Goal: Information Seeking & Learning: Learn about a topic

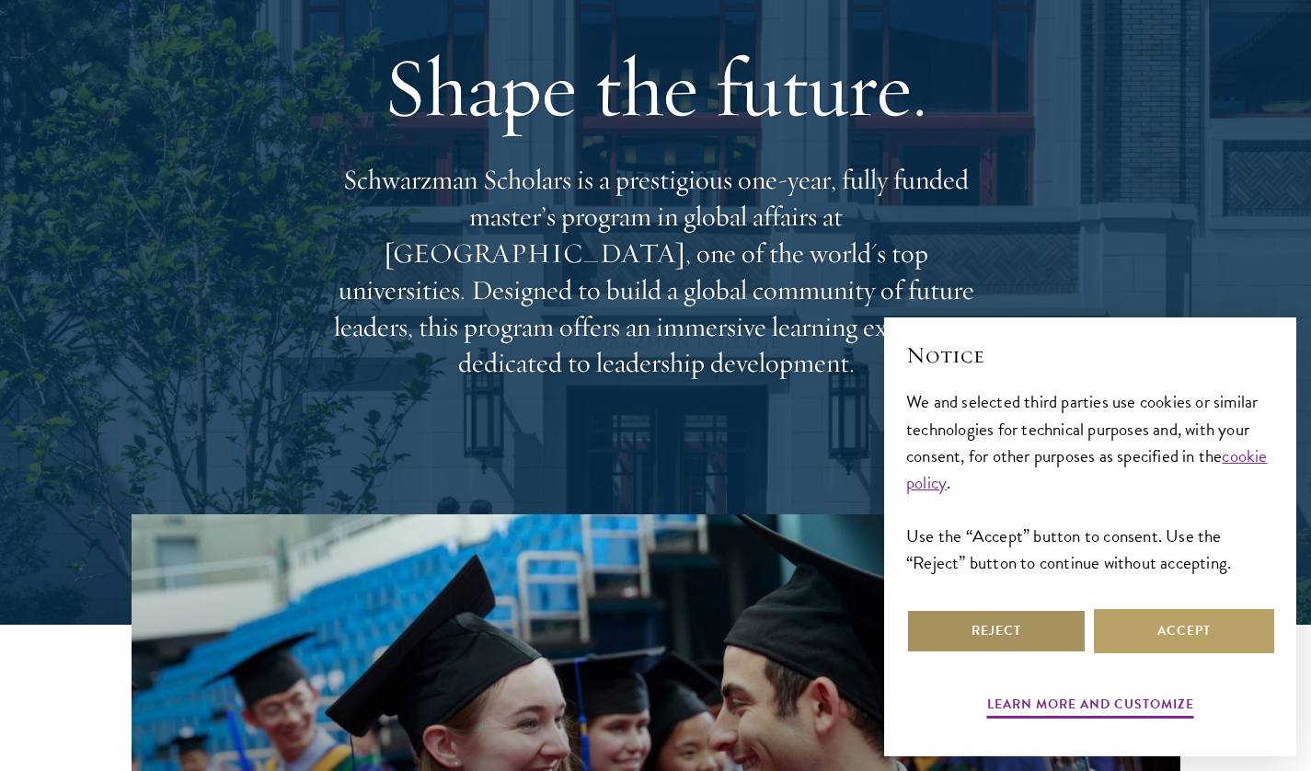
click at [959, 617] on button "Reject" at bounding box center [996, 631] width 180 height 44
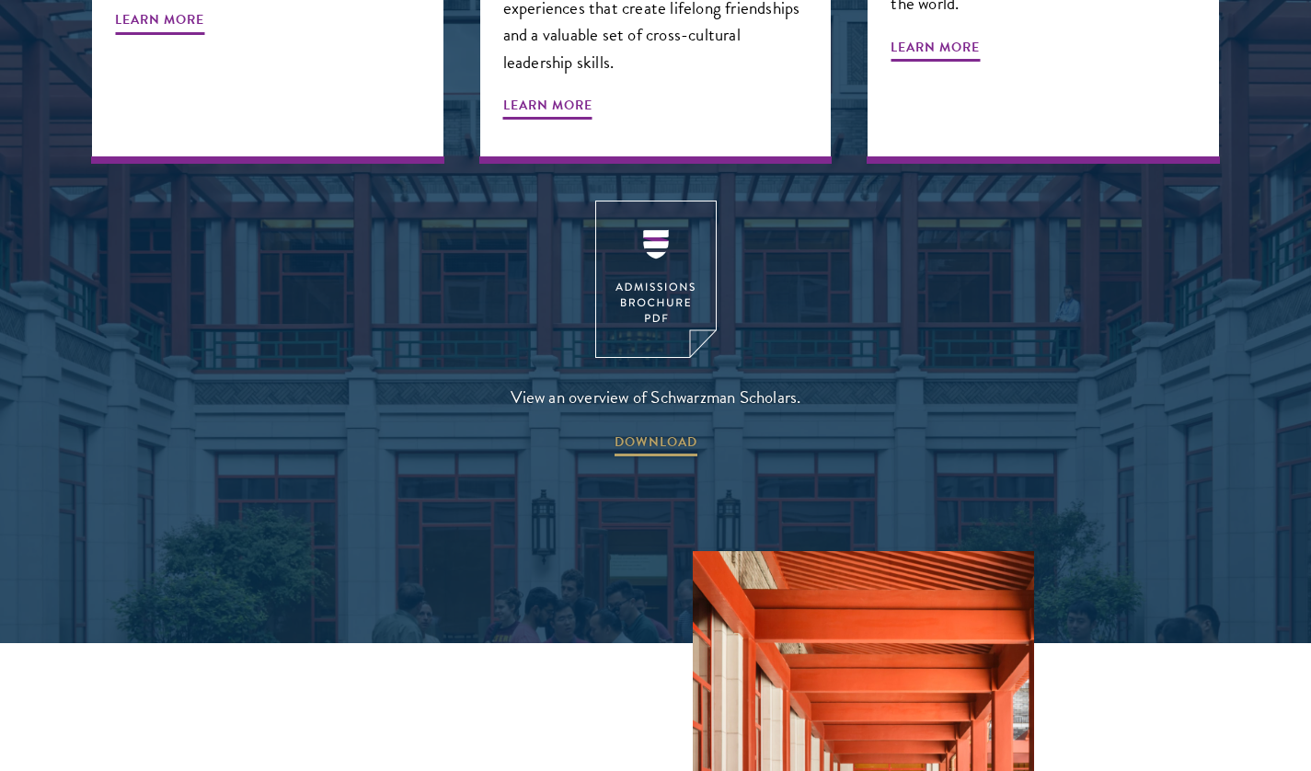
scroll to position [2552, 0]
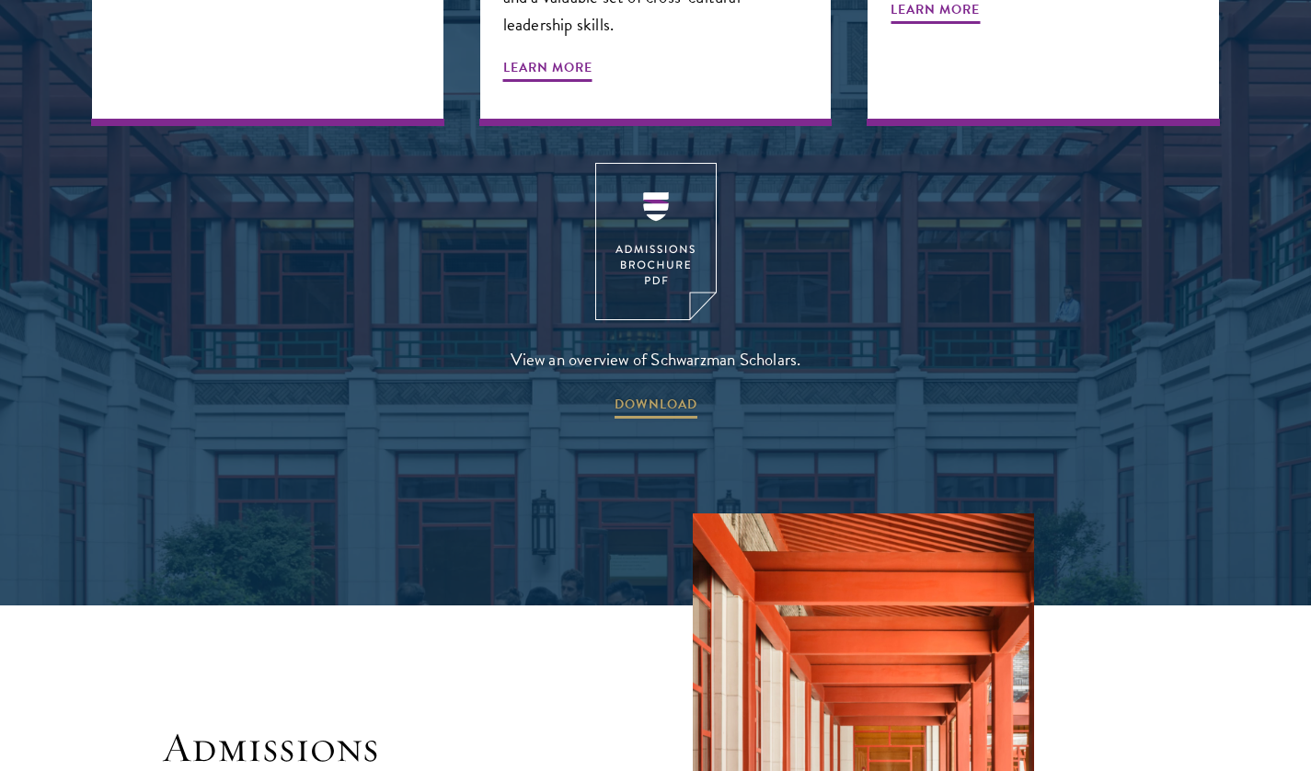
click at [644, 393] on span "DOWNLOAD" at bounding box center [655, 407] width 83 height 29
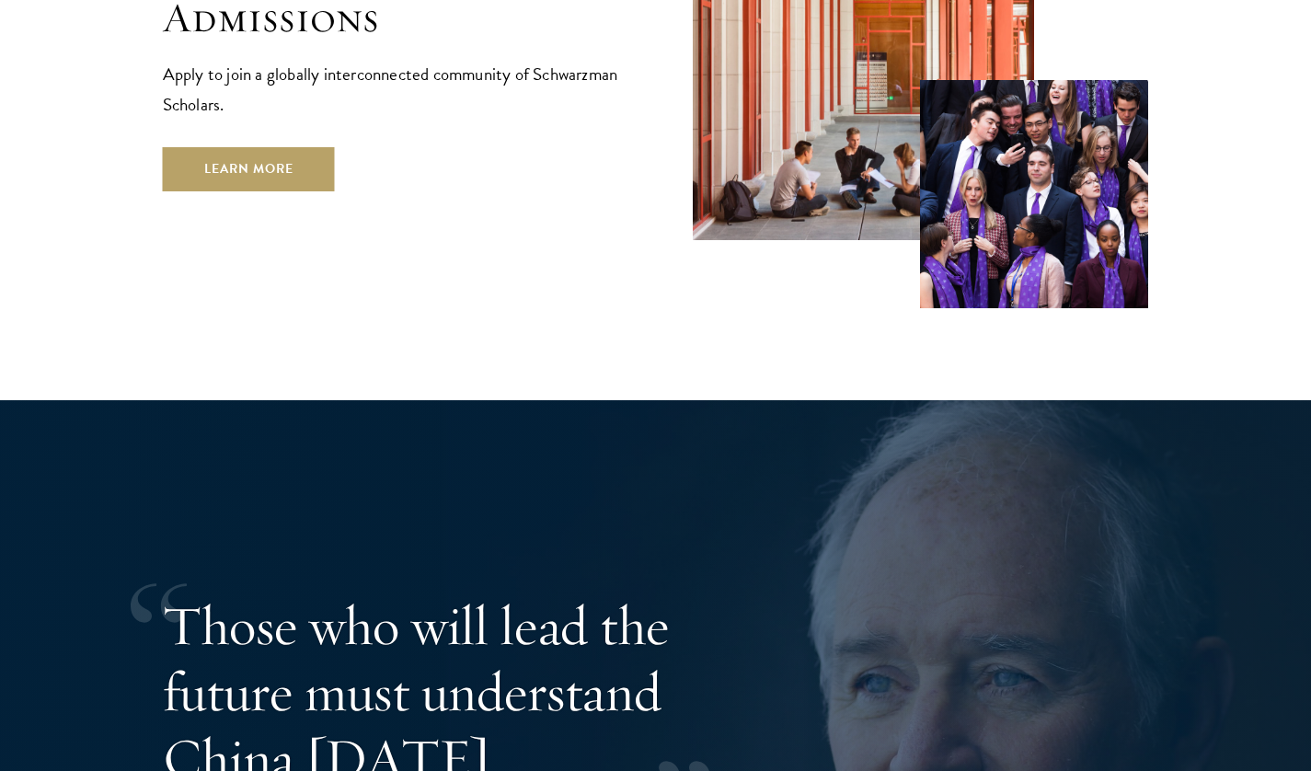
scroll to position [3321, 0]
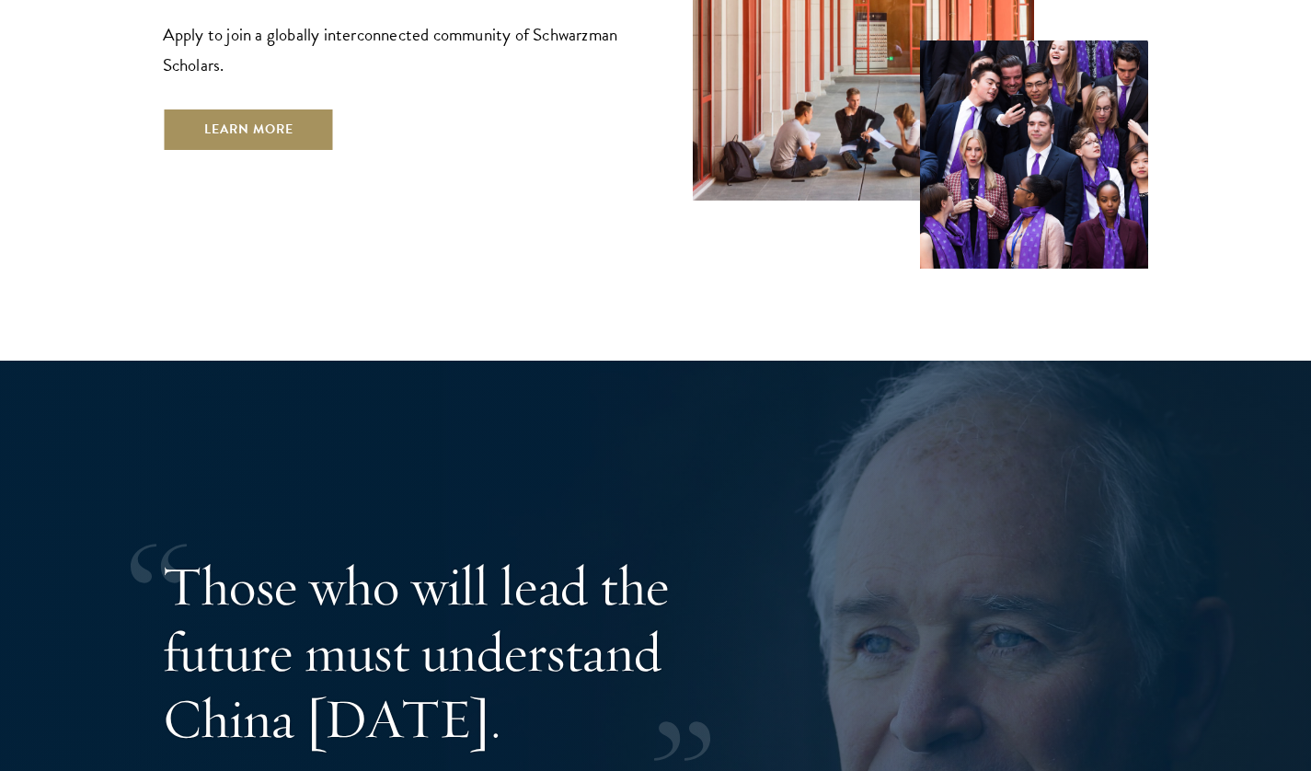
click at [235, 108] on link "Learn More" at bounding box center [249, 130] width 172 height 44
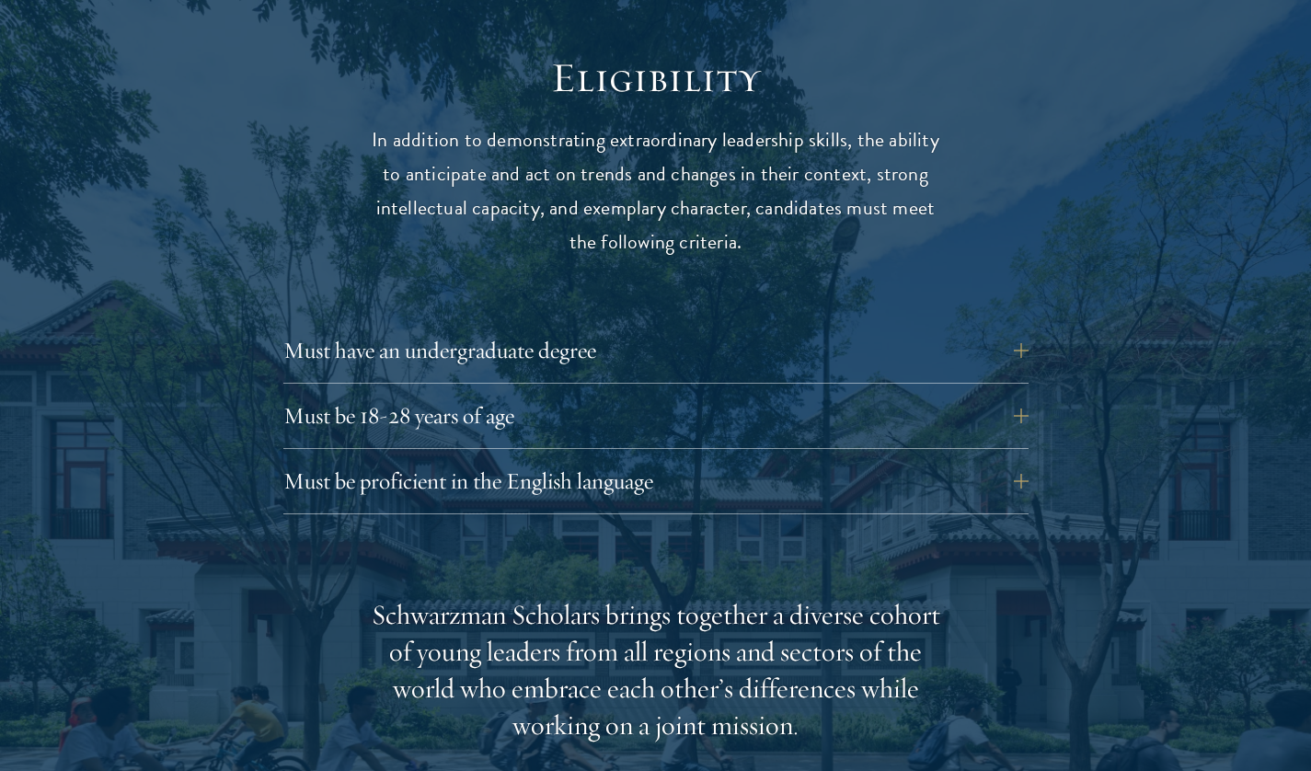
scroll to position [2404, 0]
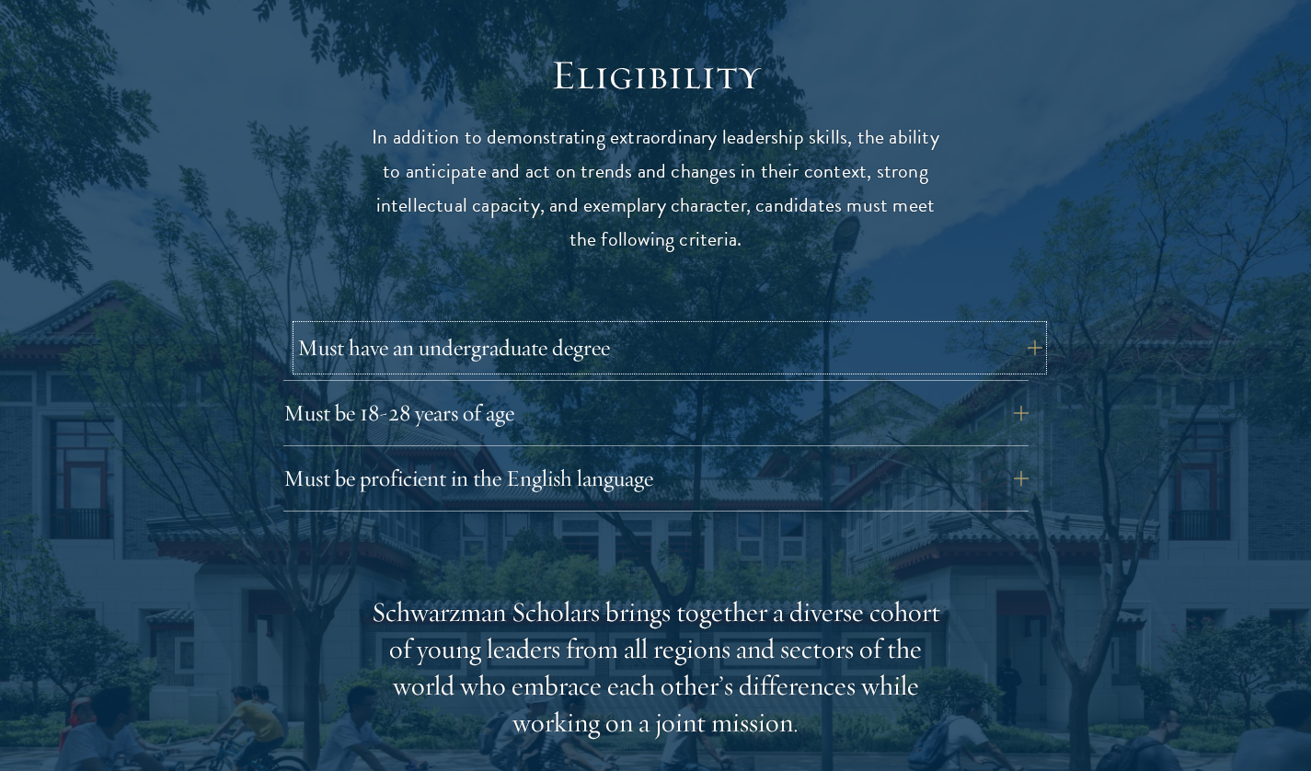
click at [356, 326] on button "Must have an undergraduate degree" at bounding box center [669, 348] width 745 height 44
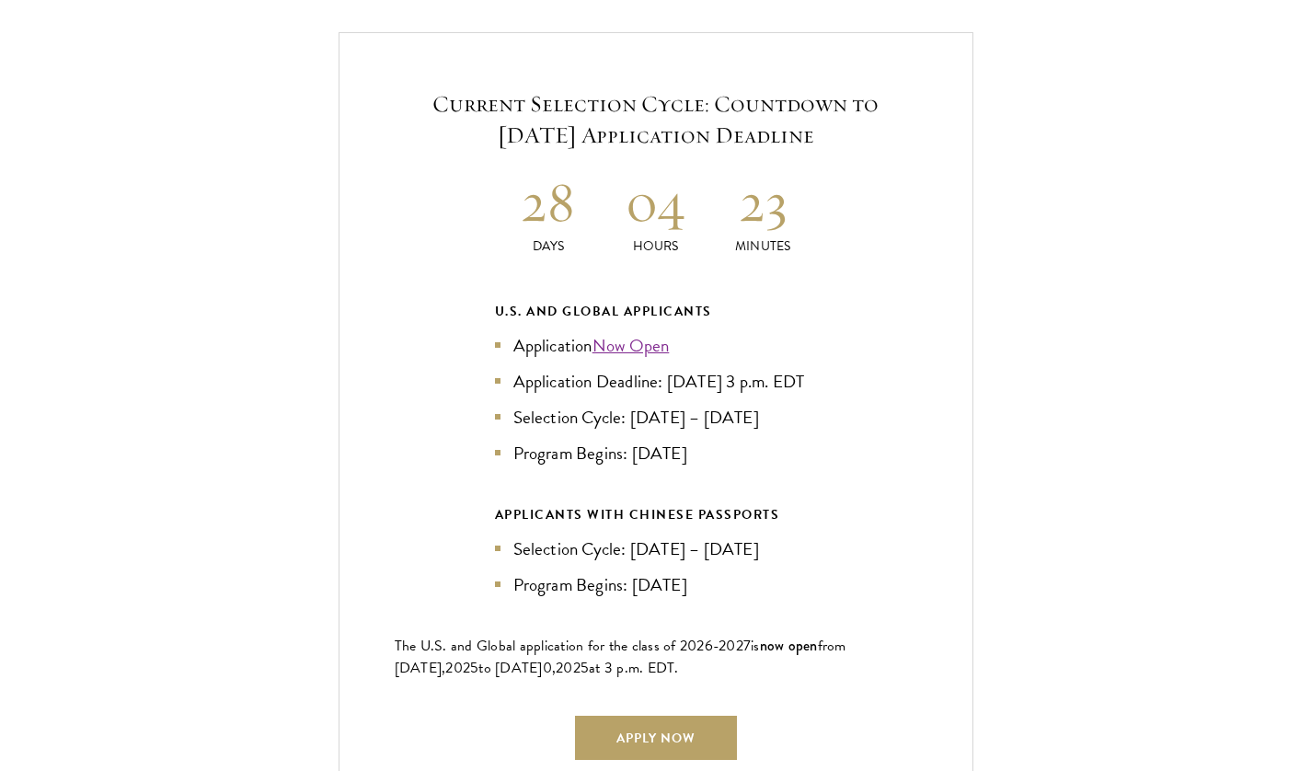
scroll to position [4215, 0]
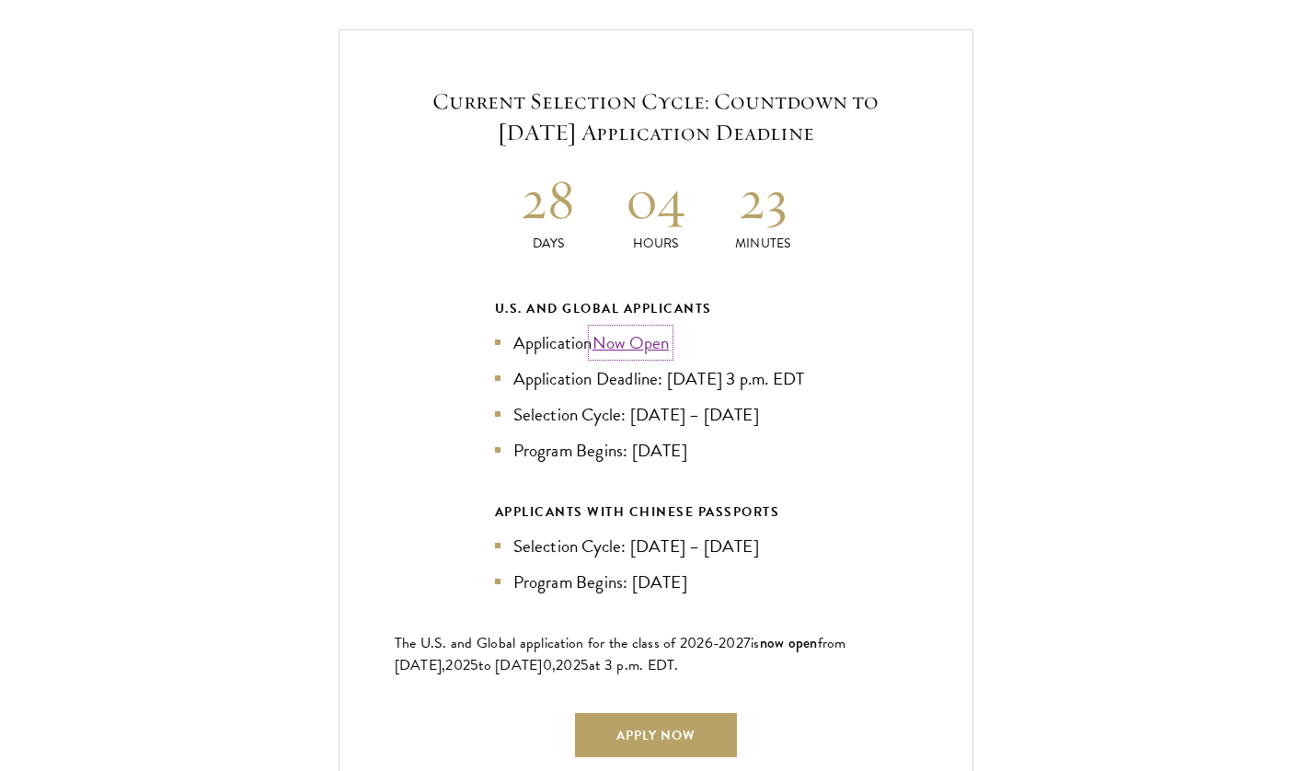
click at [655, 329] on link "Now Open" at bounding box center [630, 342] width 77 height 27
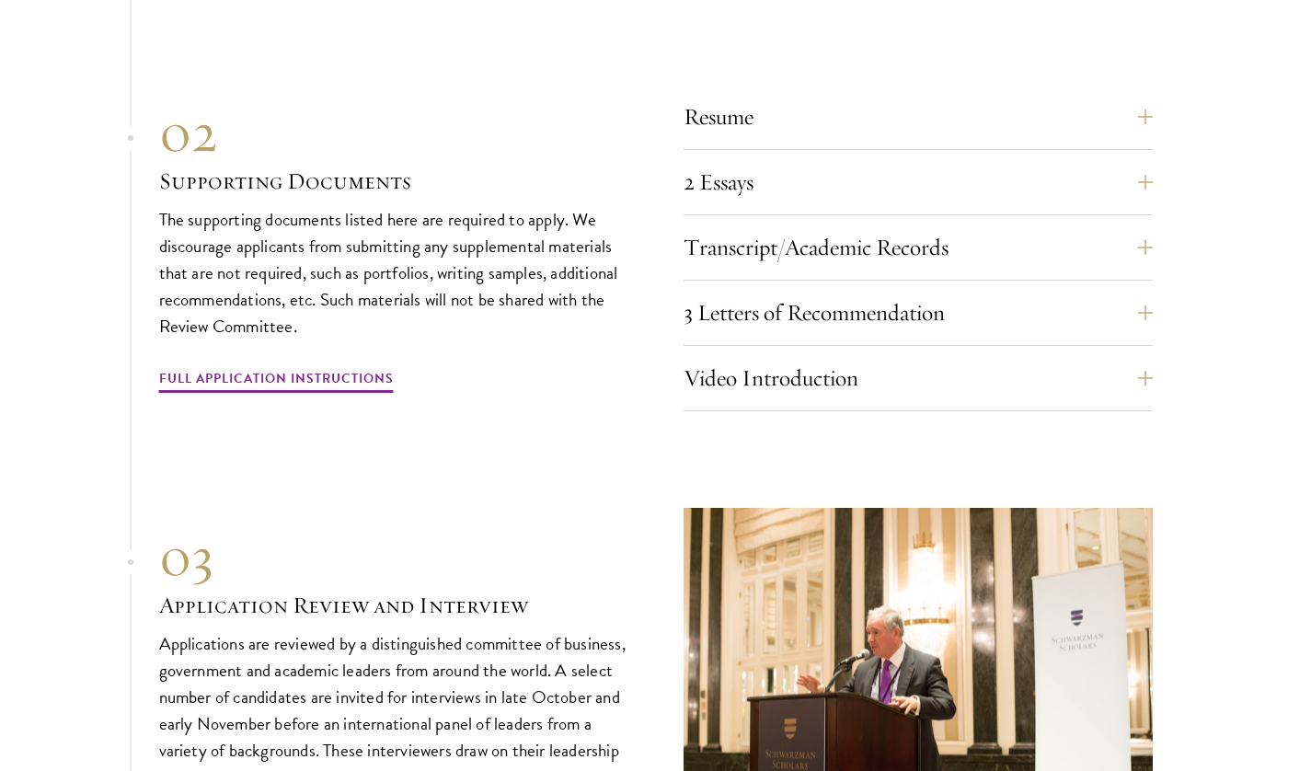
scroll to position [6593, 0]
click at [750, 112] on button "Resume" at bounding box center [931, 116] width 469 height 44
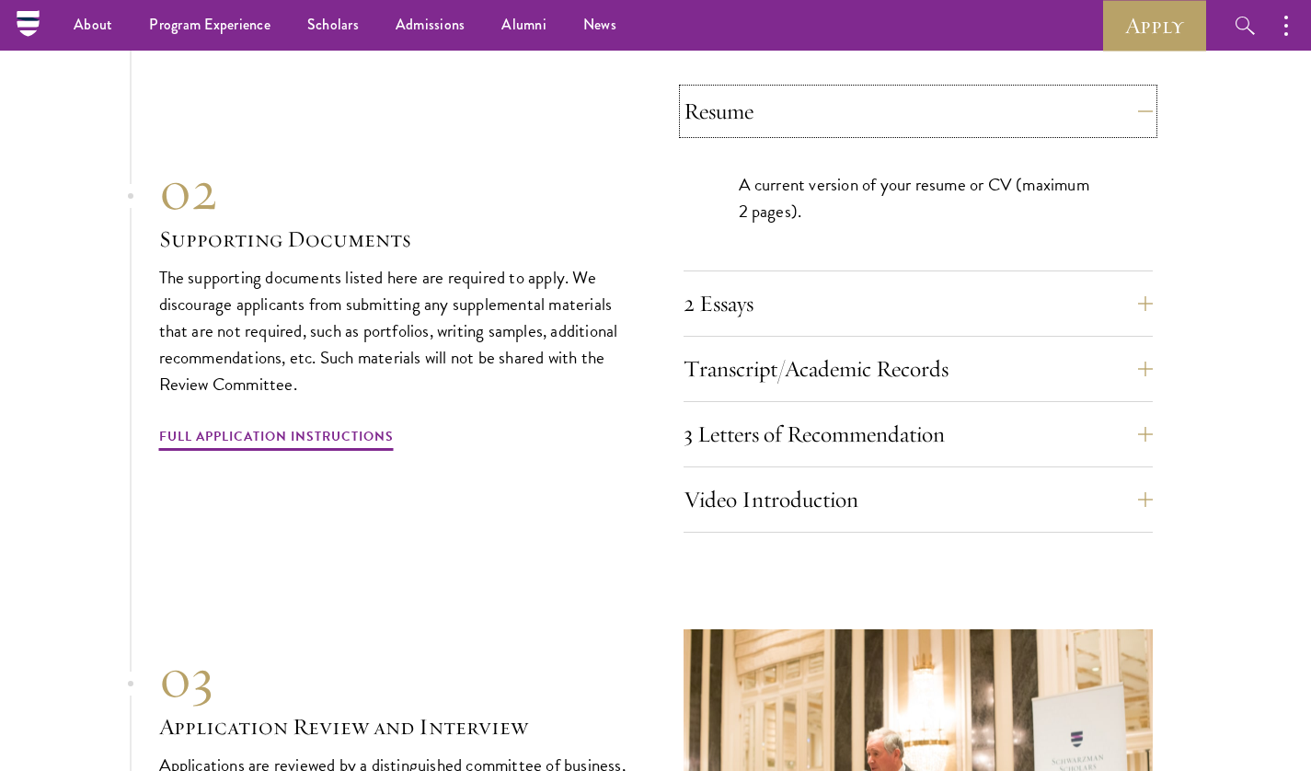
scroll to position [6333, 0]
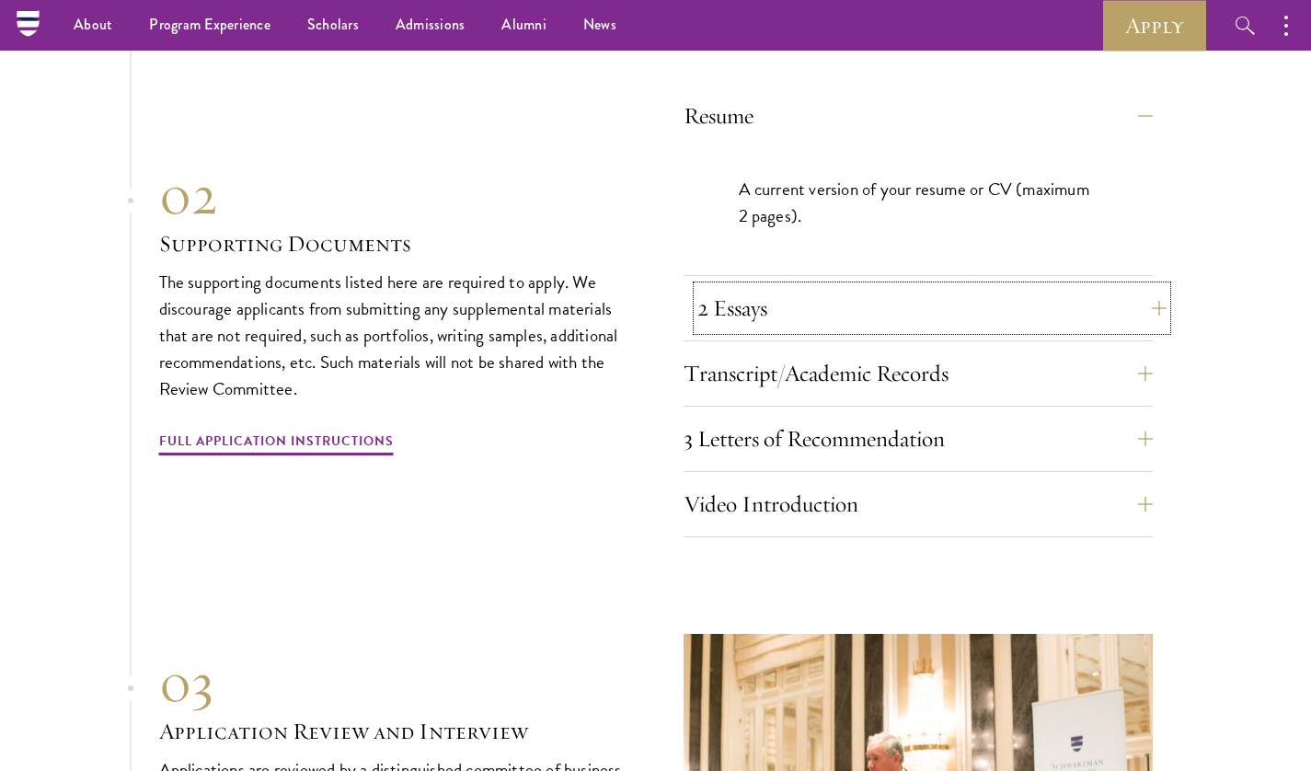
click at [752, 296] on button "2 Essays" at bounding box center [931, 308] width 469 height 44
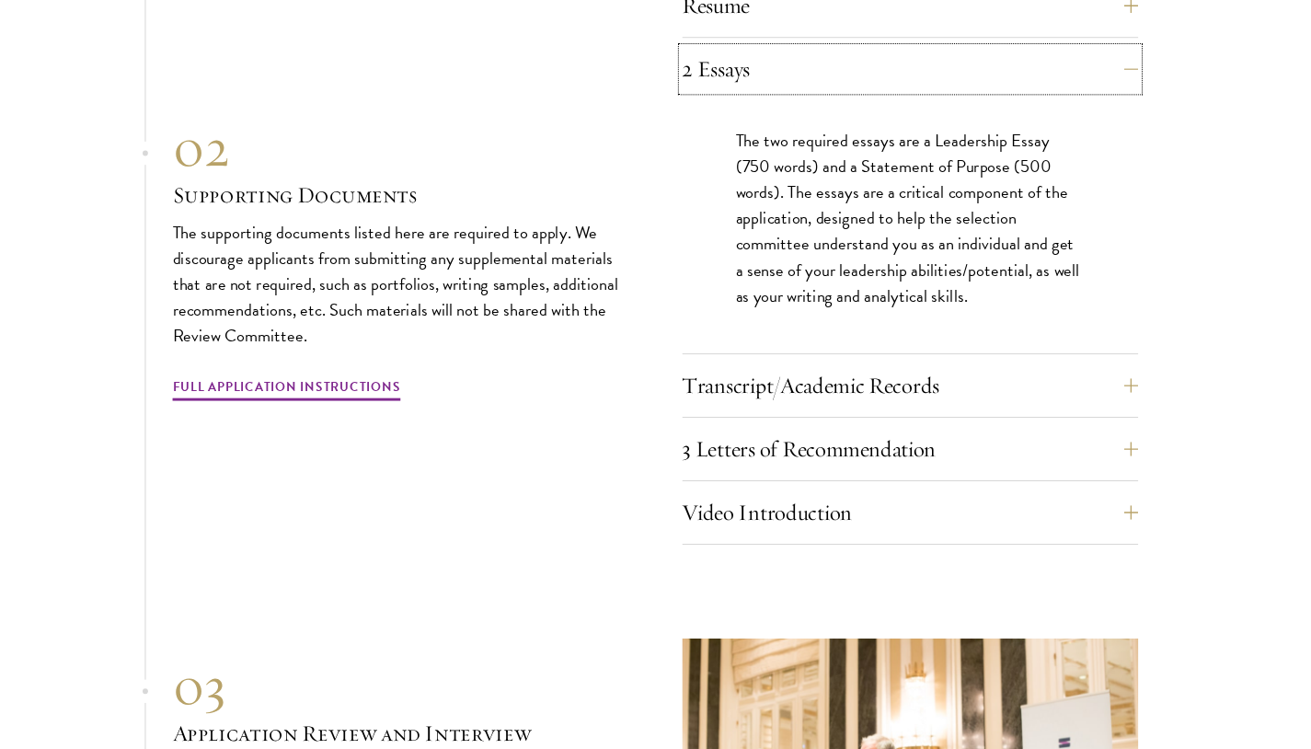
scroll to position [6444, 0]
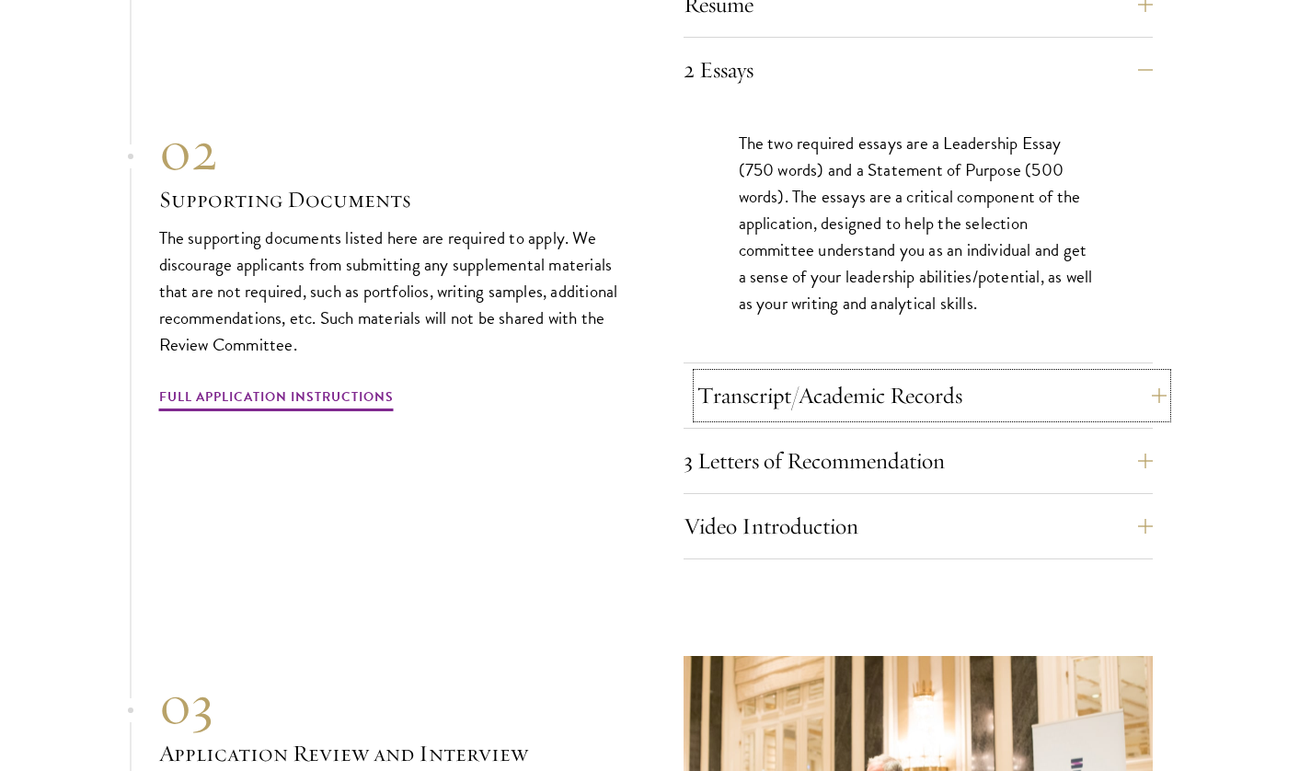
click at [704, 387] on button "Transcript/Academic Records" at bounding box center [931, 395] width 469 height 44
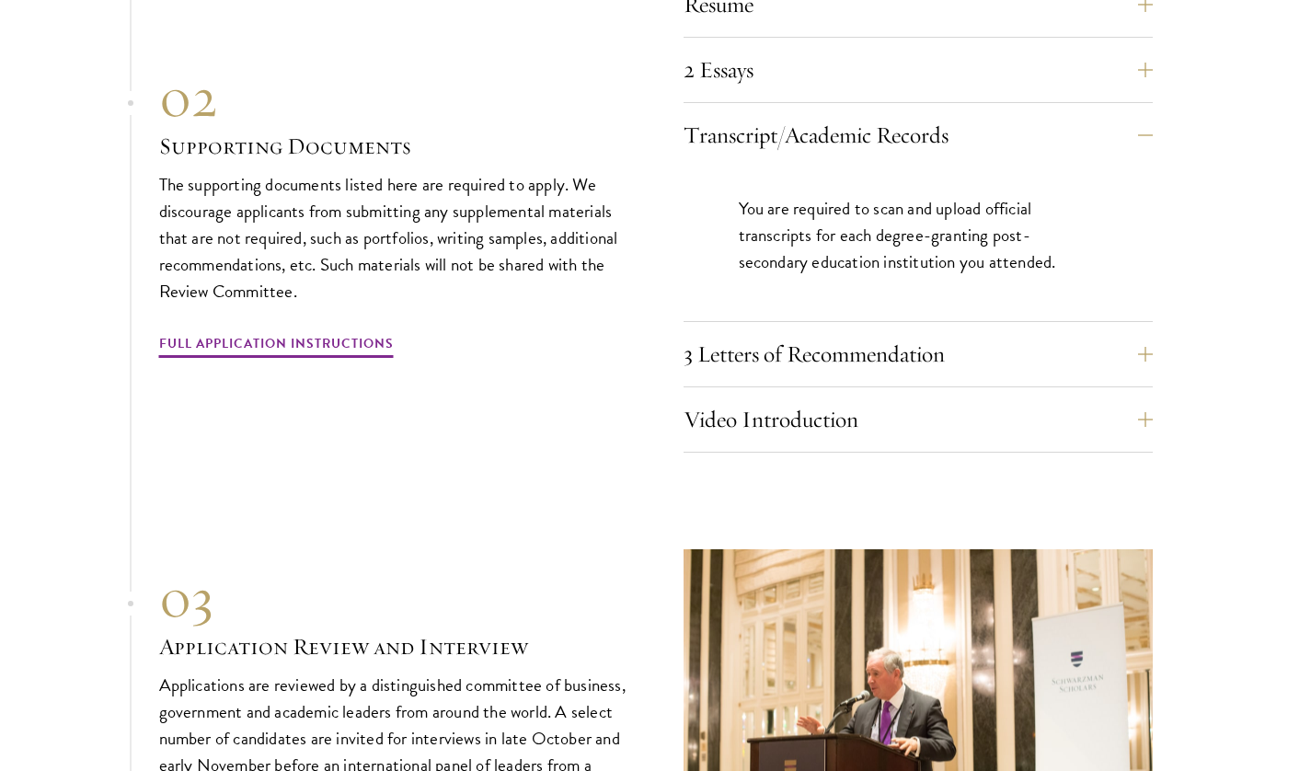
click at [664, 336] on div "Resume A current version of your resume or CV (maximum 2 pages). 2 Essays The t…" at bounding box center [655, 212] width 993 height 480
click at [672, 339] on div "Resume A current version of your resume or CV (maximum 2 pages). 2 Essays The t…" at bounding box center [655, 212] width 993 height 480
click at [681, 344] on div "Resume A current version of your resume or CV (maximum 2 pages). 2 Essays The t…" at bounding box center [655, 212] width 993 height 480
click at [688, 344] on div "3 Letters of Recommendation Recommenders should know you well and be able to sp…" at bounding box center [917, 359] width 469 height 55
click at [711, 363] on button "3 Letters of Recommendation" at bounding box center [931, 354] width 469 height 44
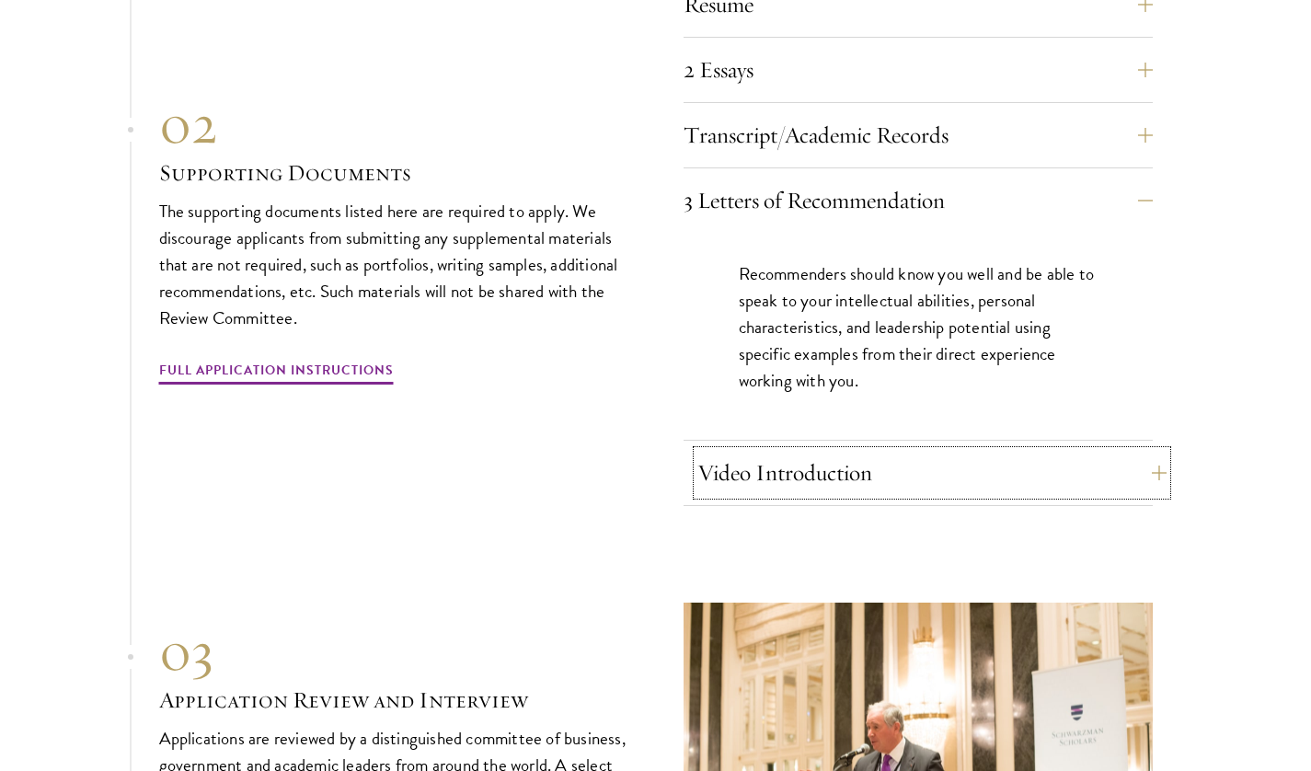
click at [702, 469] on button "Video Introduction" at bounding box center [931, 473] width 469 height 44
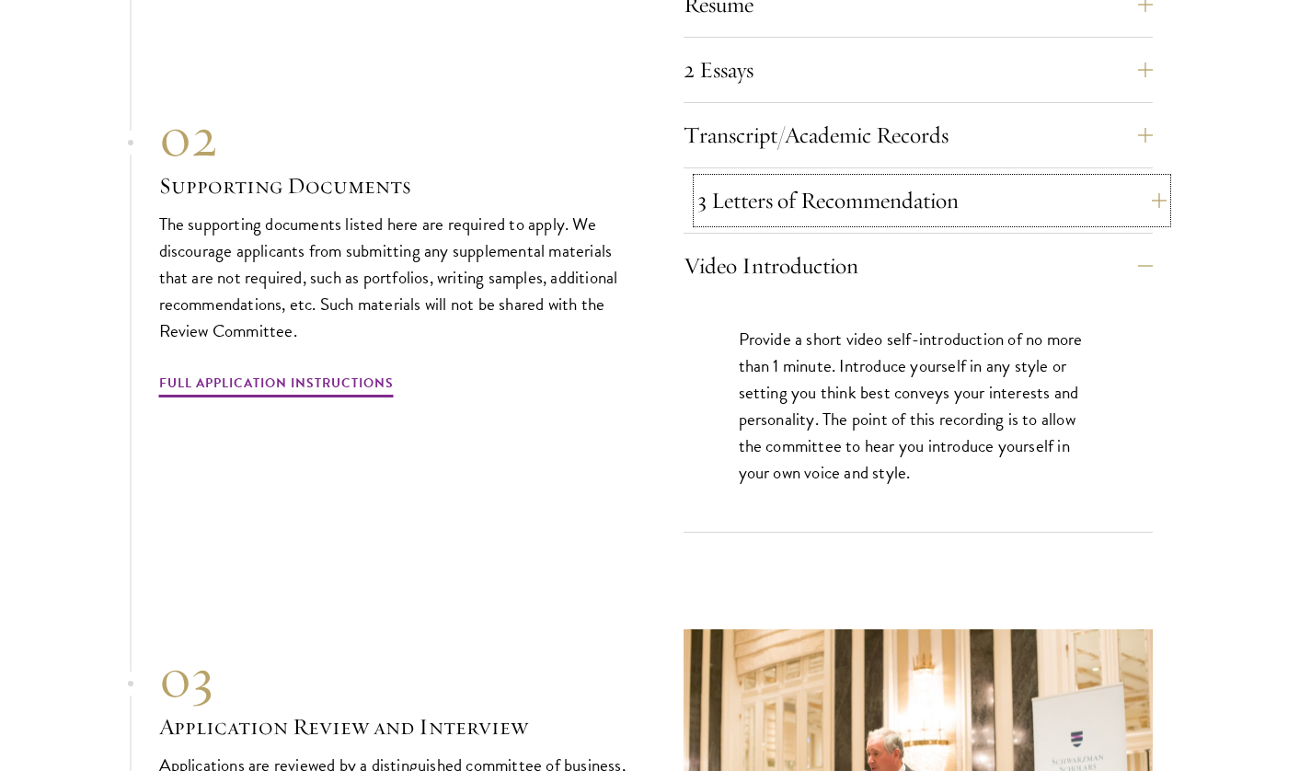
click at [804, 205] on button "3 Letters of Recommendation" at bounding box center [931, 200] width 469 height 44
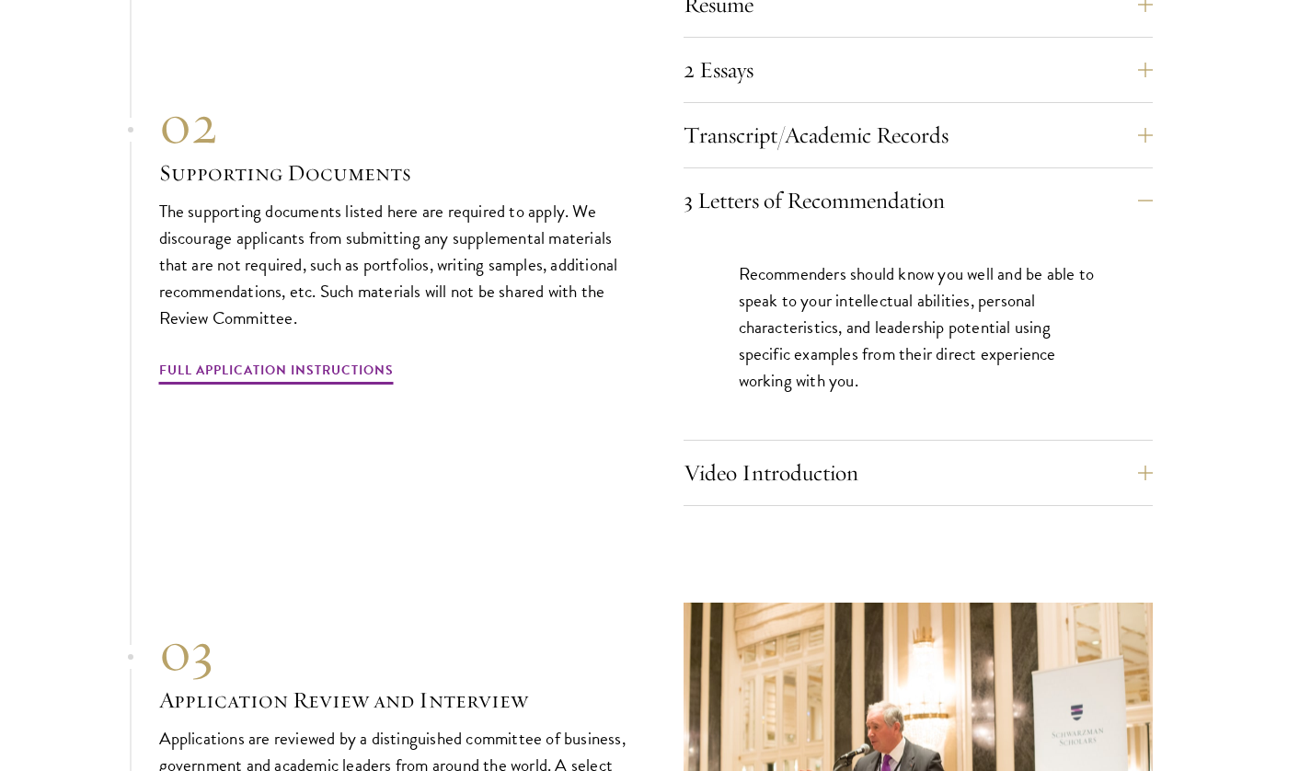
click at [539, 356] on div "02 Supporting Documents The supporting documents listed here are required to ap…" at bounding box center [393, 239] width 469 height 296
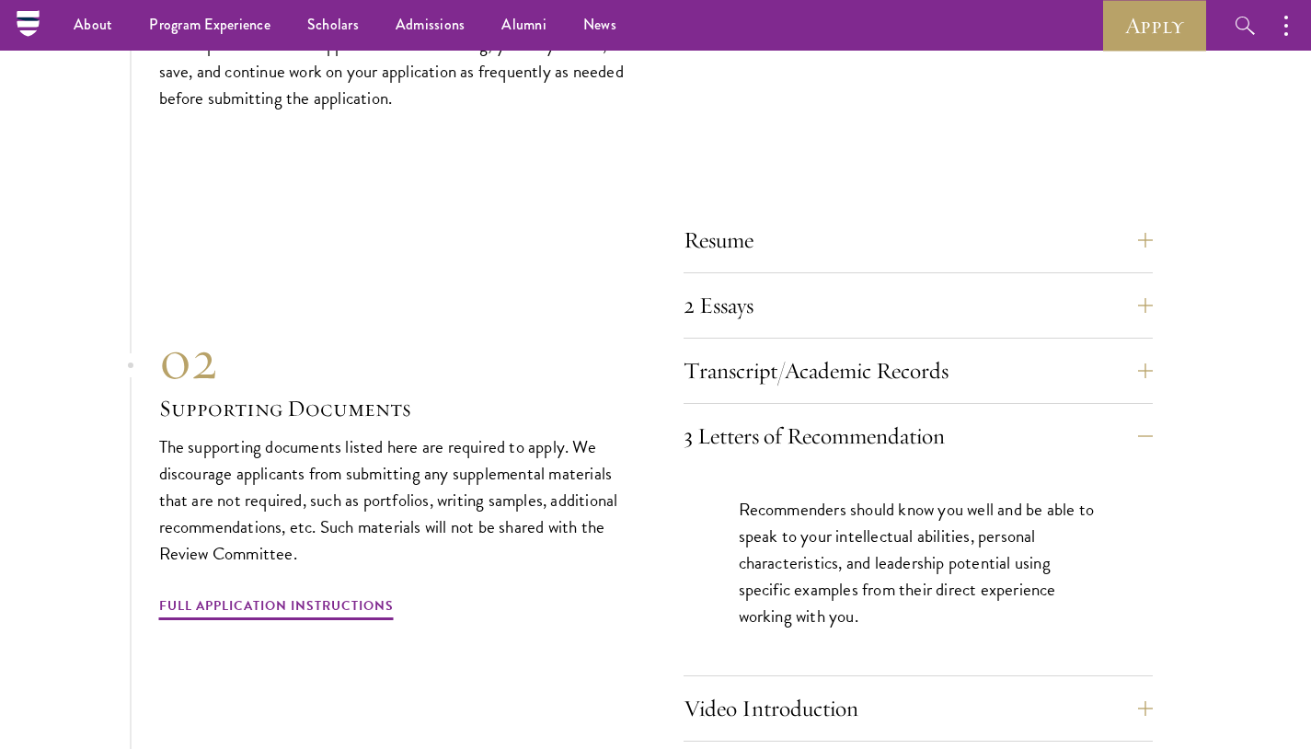
scroll to position [6207, 0]
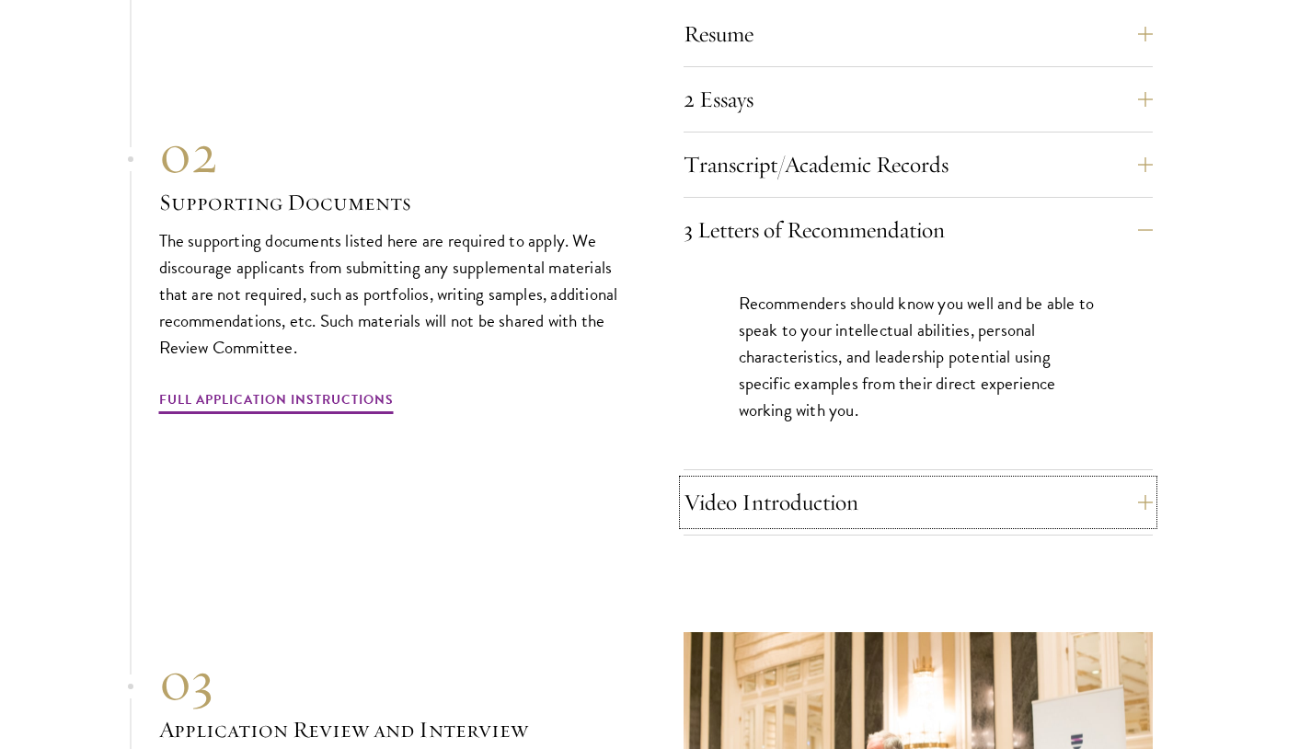
click at [743, 491] on button "Video Introduction" at bounding box center [917, 502] width 469 height 44
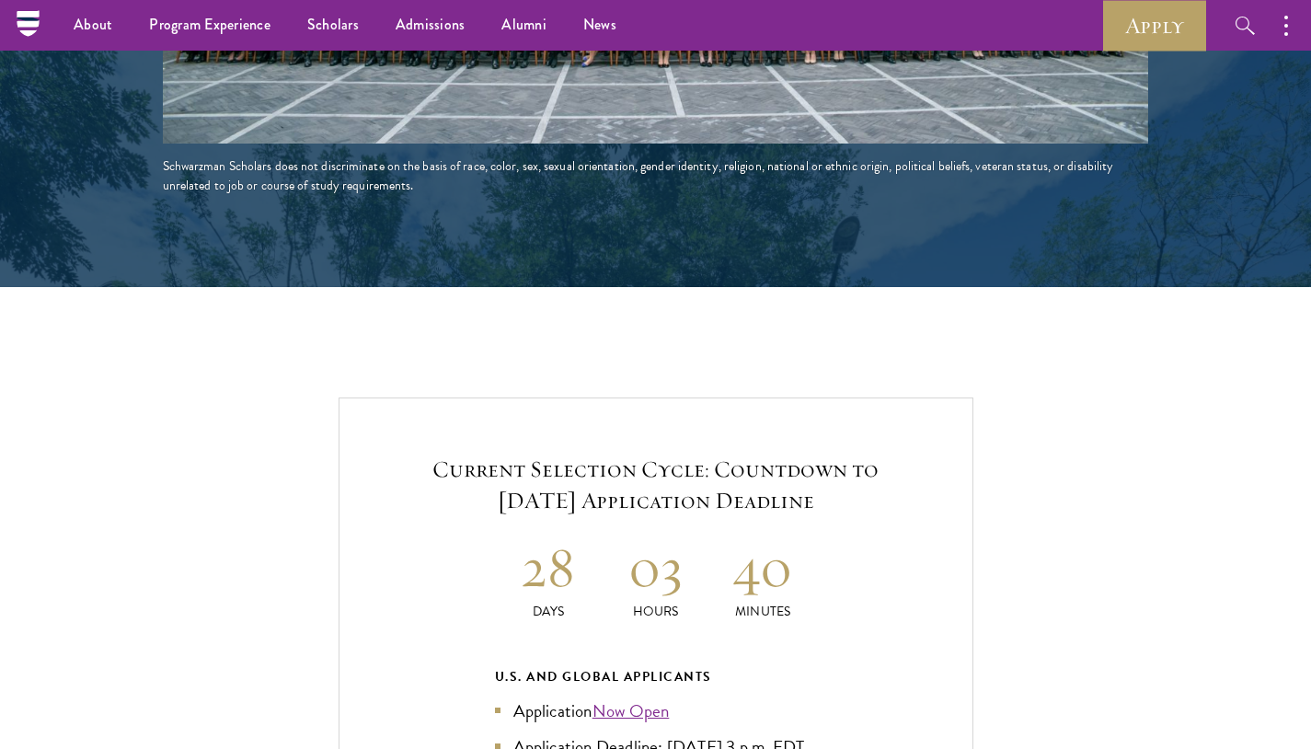
scroll to position [3586, 0]
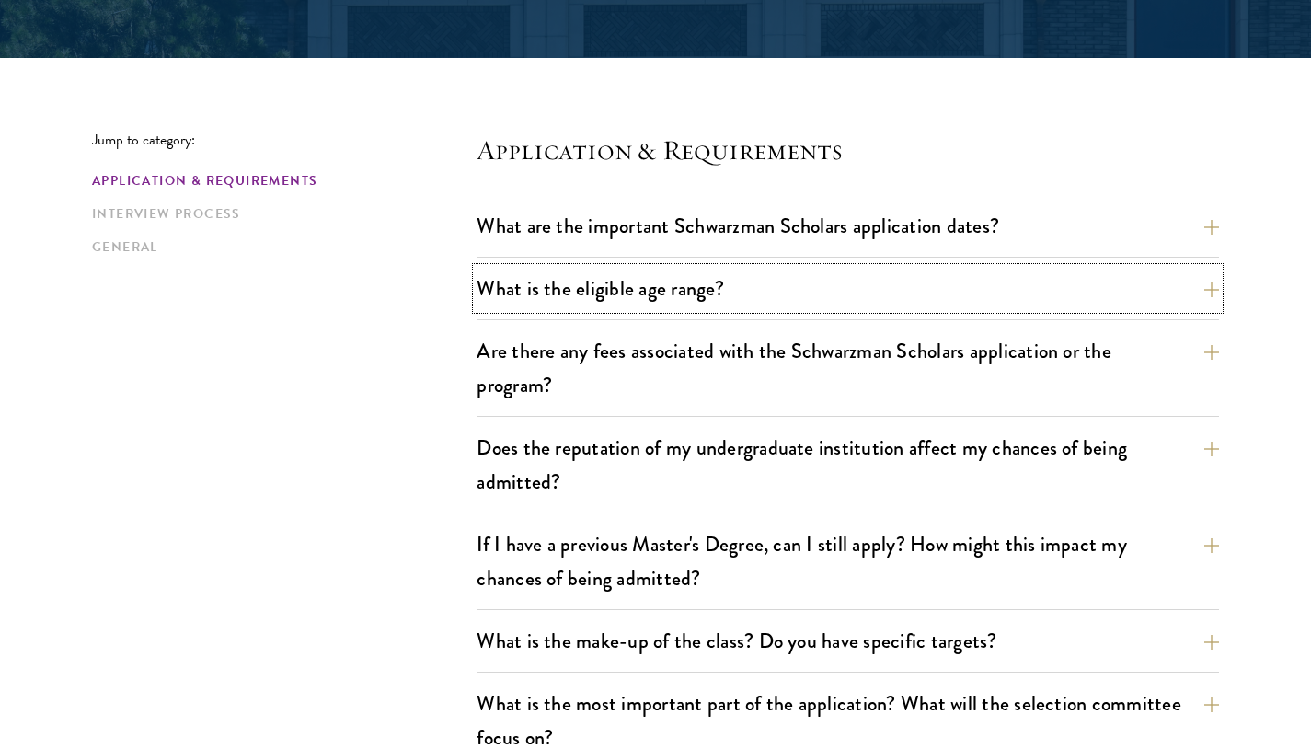
click at [557, 296] on button "What is the eligible age range?" at bounding box center [848, 288] width 742 height 41
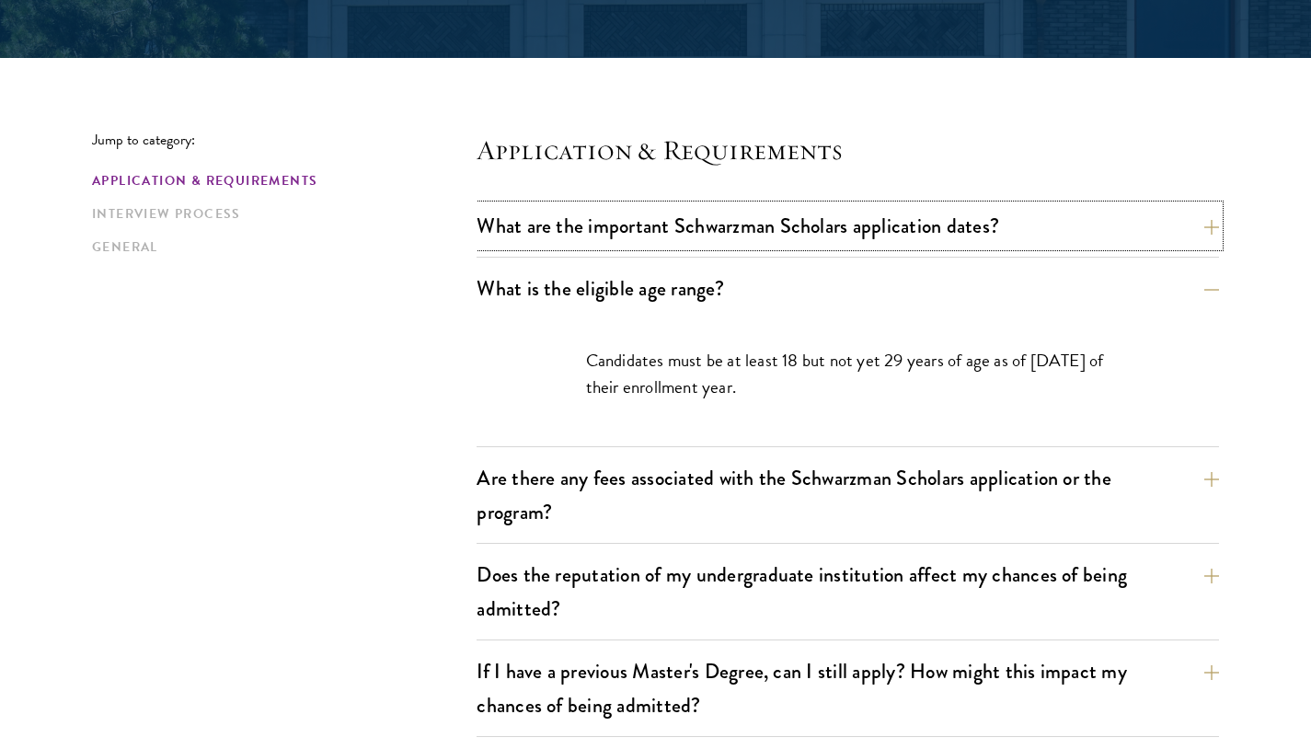
click at [556, 228] on button "What are the important Schwarzman Scholars application dates?" at bounding box center [848, 225] width 742 height 41
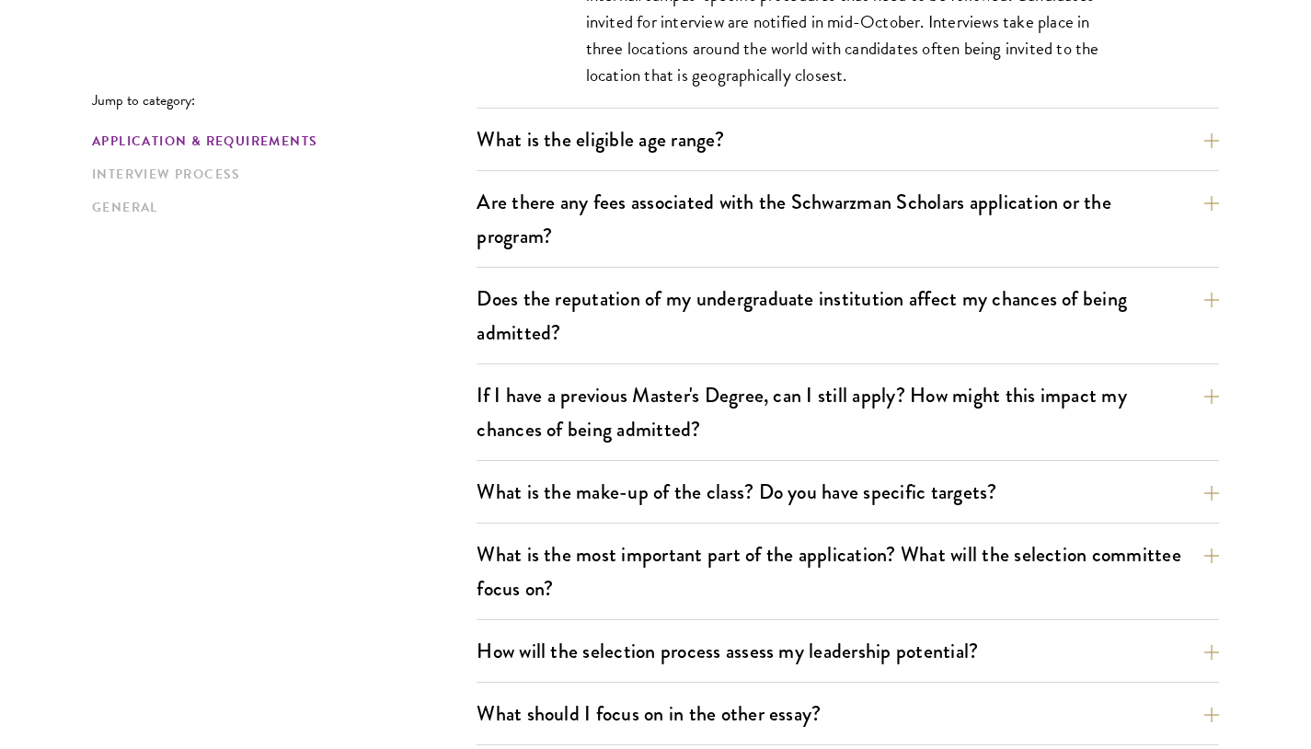
scroll to position [1109, 0]
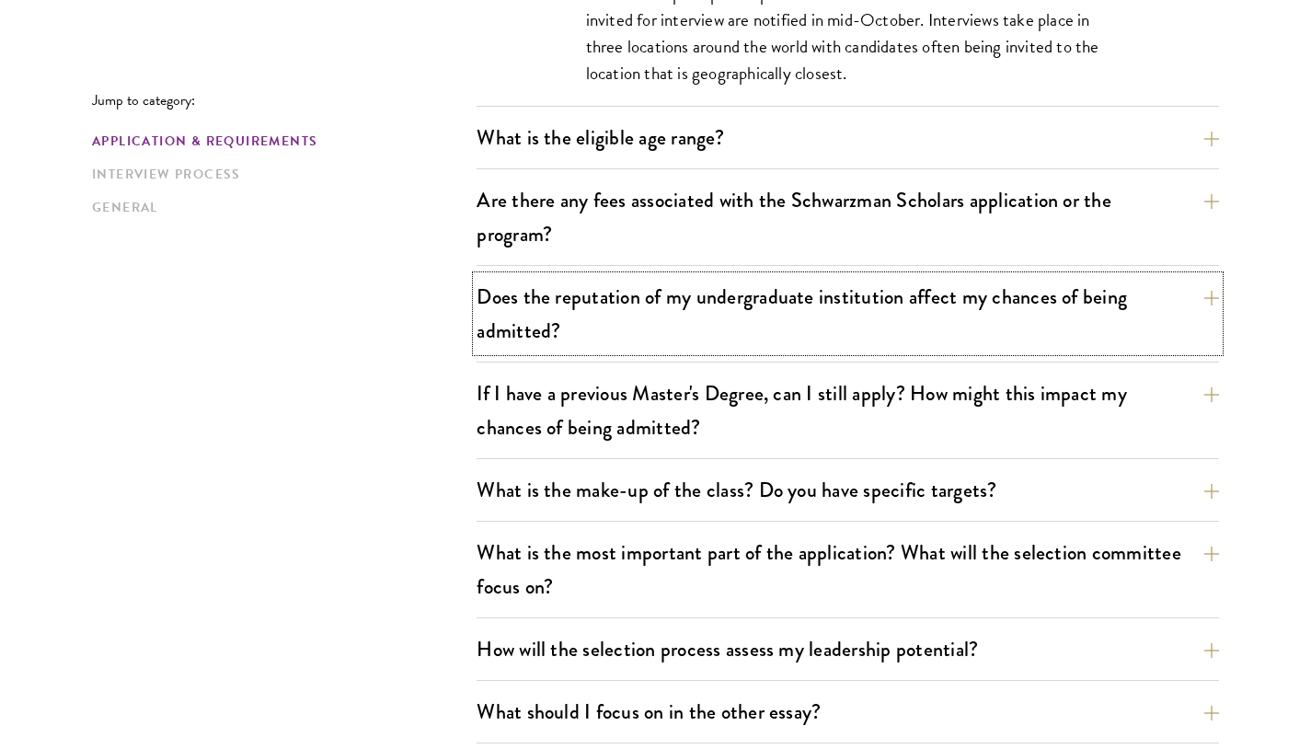
click at [507, 337] on button "Does the reputation of my undergraduate institution affect my chances of being …" at bounding box center [848, 313] width 742 height 75
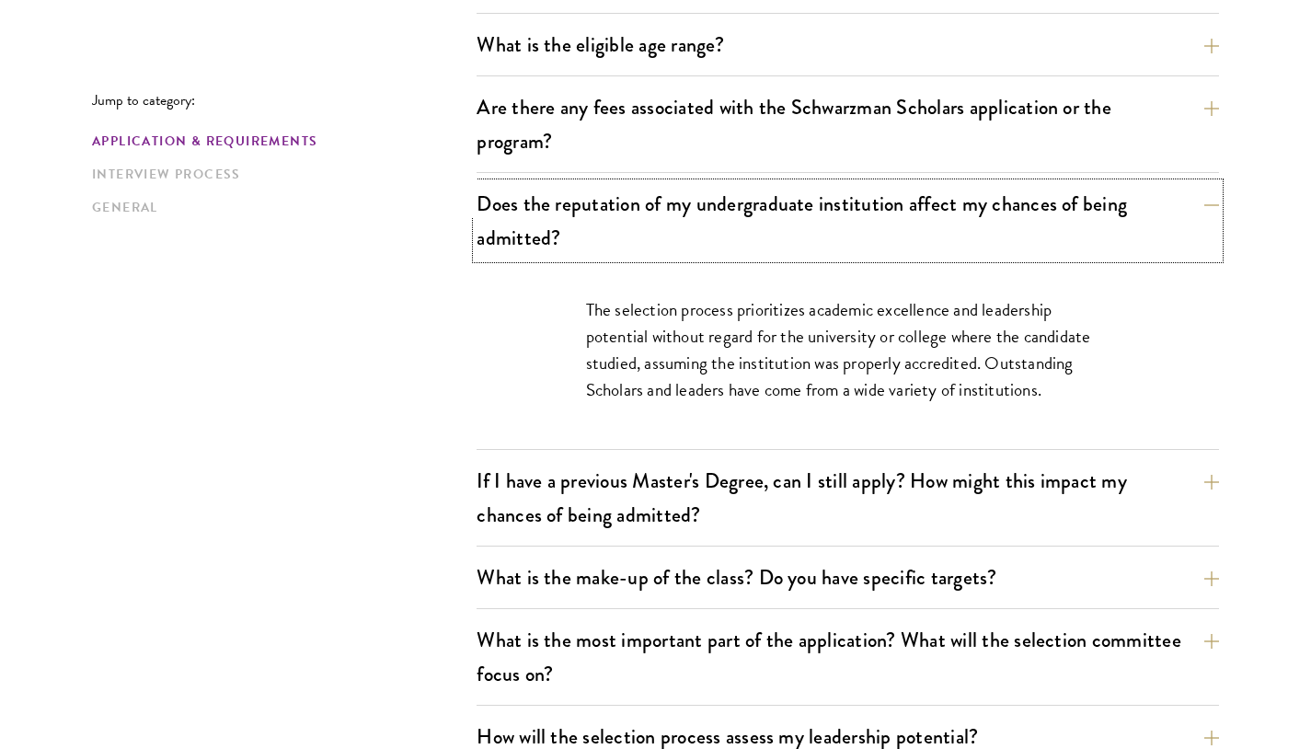
scroll to position [658, 0]
click at [568, 152] on button "Are there any fees associated with the Schwarzman Scholars application or the p…" at bounding box center [848, 123] width 742 height 75
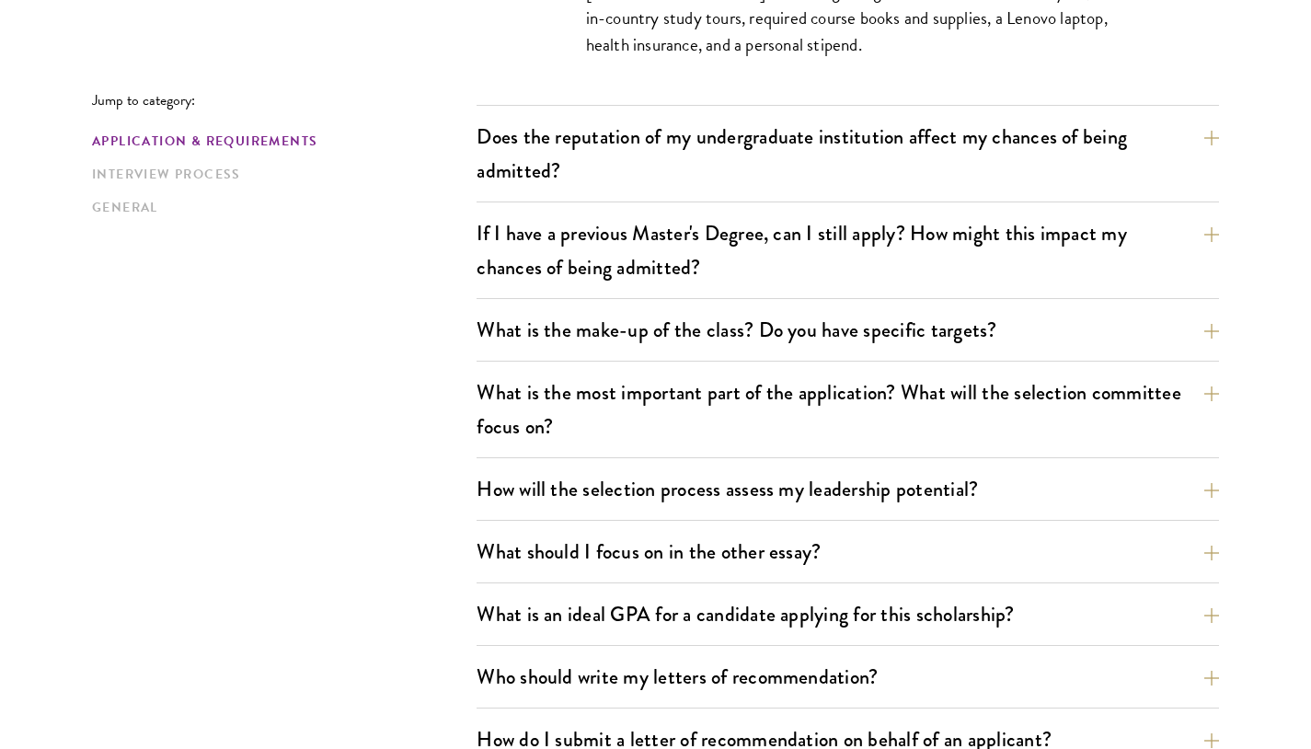
scroll to position [1018, 0]
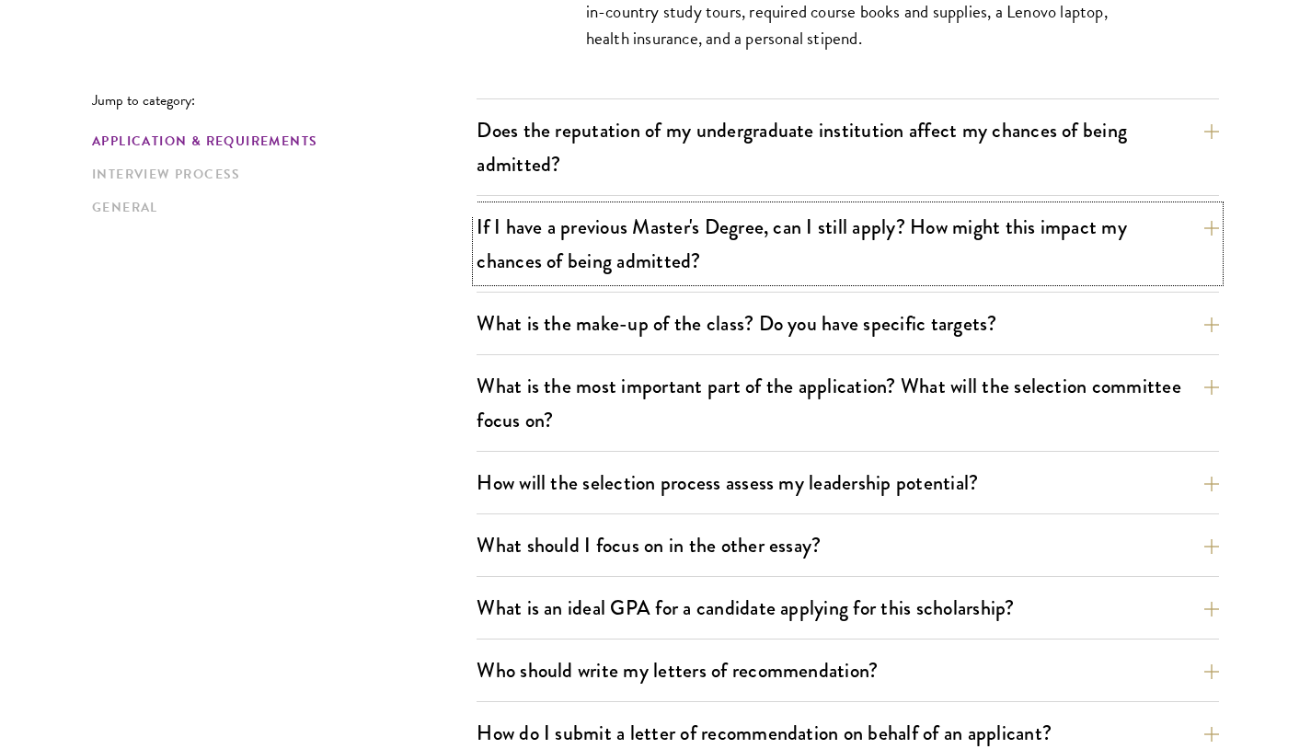
click at [513, 256] on button "If I have a previous Master's Degree, can I still apply? How might this impact …" at bounding box center [848, 243] width 742 height 75
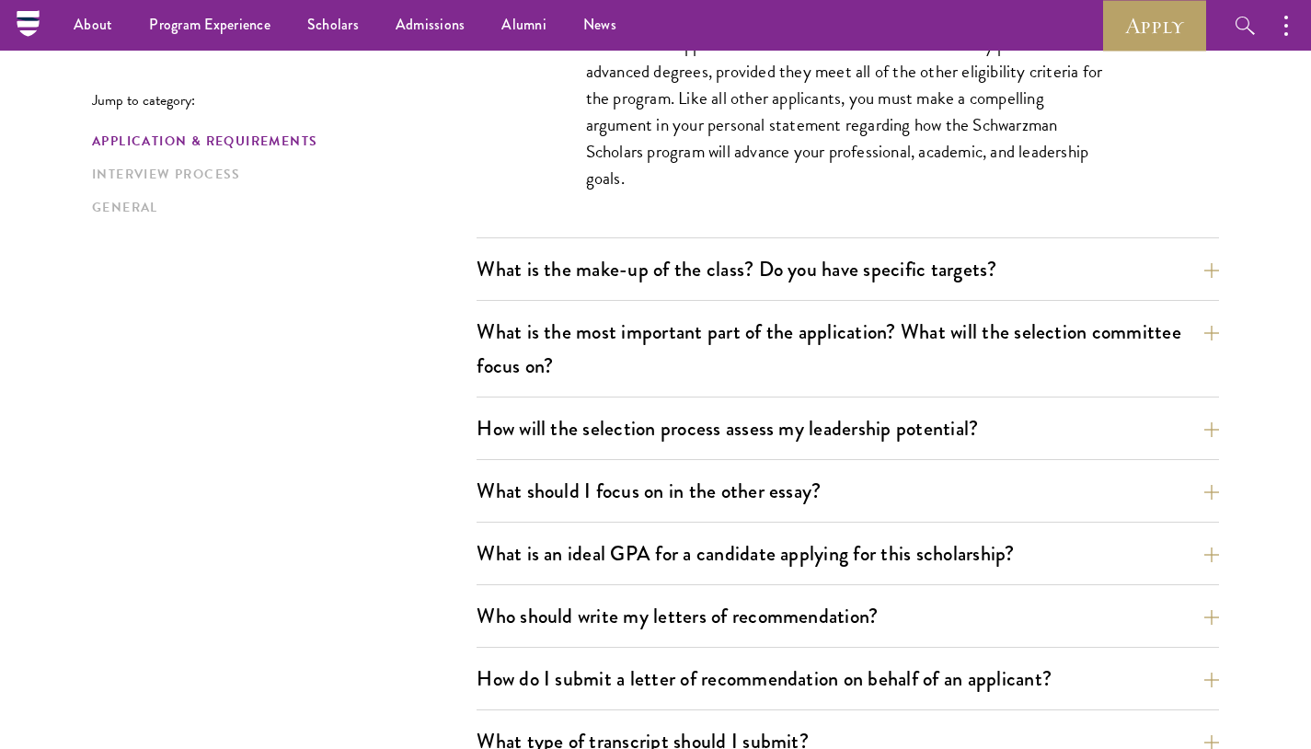
scroll to position [1007, 0]
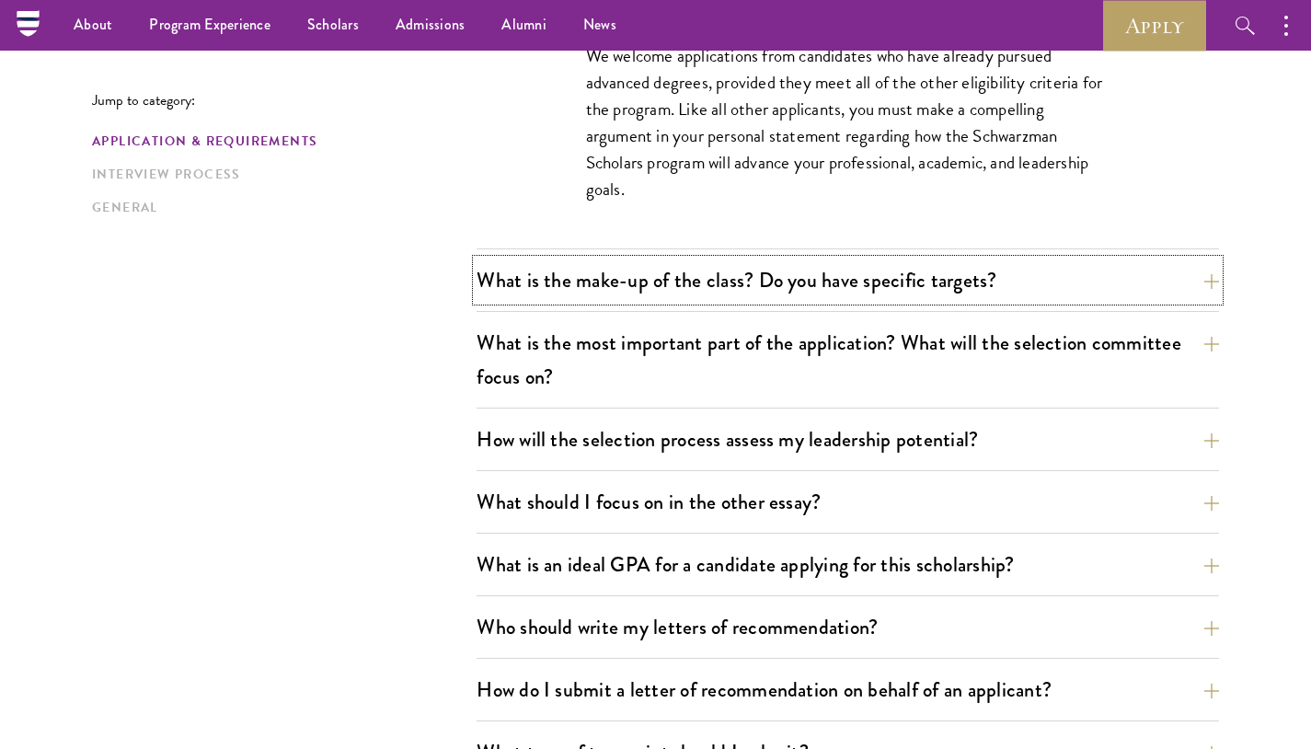
click at [497, 280] on button "What is the make-up of the class? Do you have specific targets?" at bounding box center [848, 279] width 742 height 41
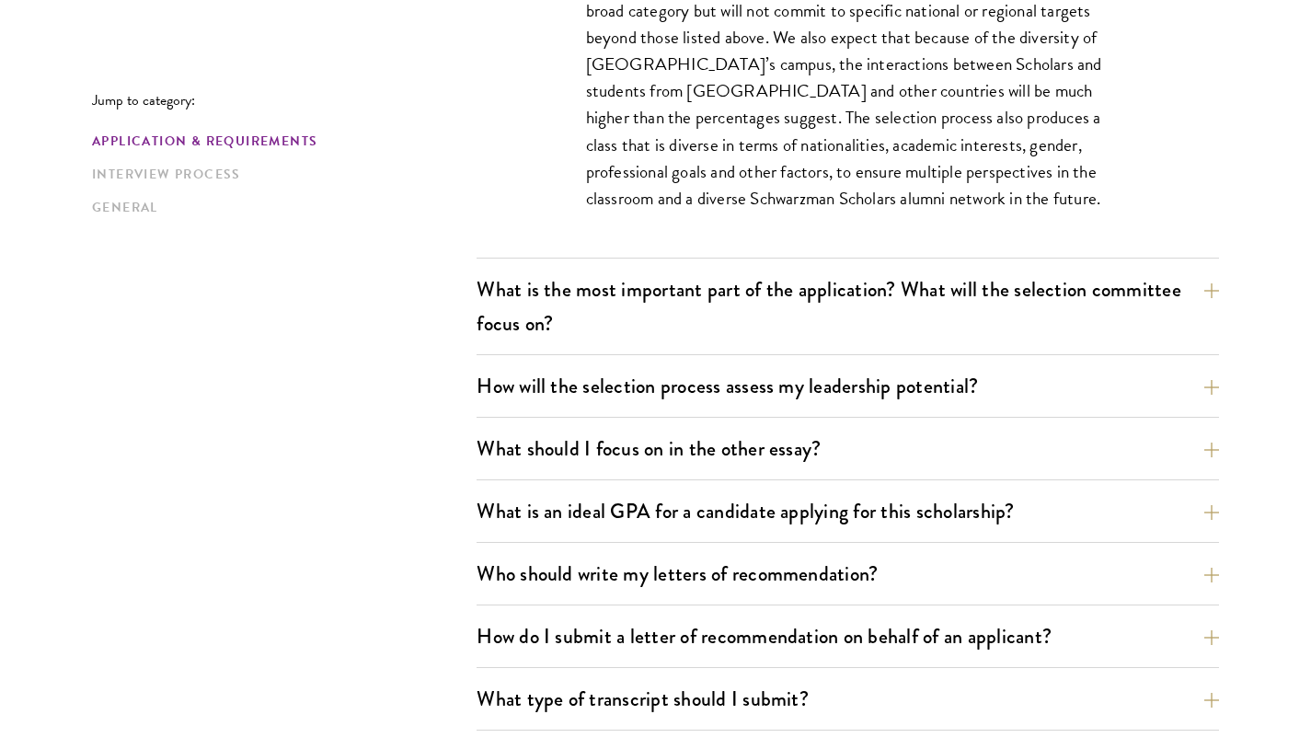
scroll to position [1196, 0]
click at [530, 520] on button "What is an ideal GPA for a candidate applying for this scholarship?" at bounding box center [848, 509] width 742 height 41
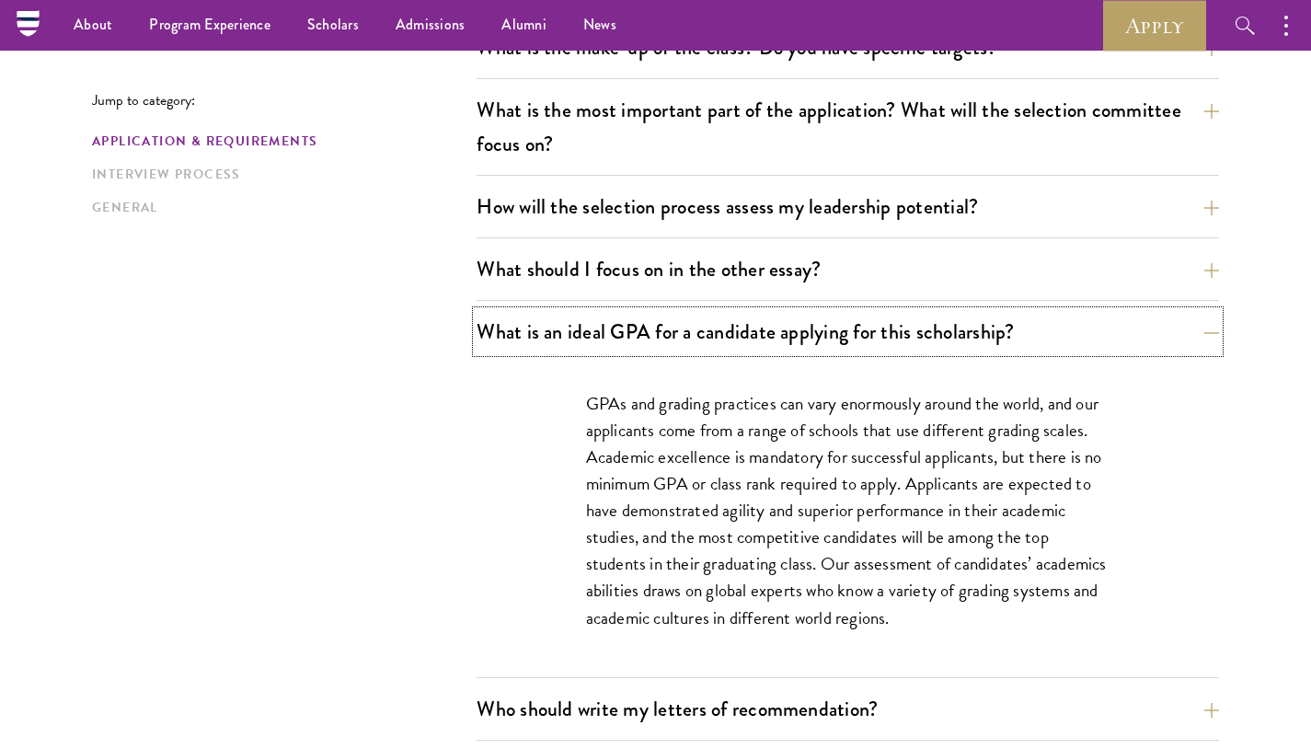
scroll to position [1005, 0]
click at [514, 261] on button "What should I focus on in the other essay?" at bounding box center [848, 269] width 742 height 41
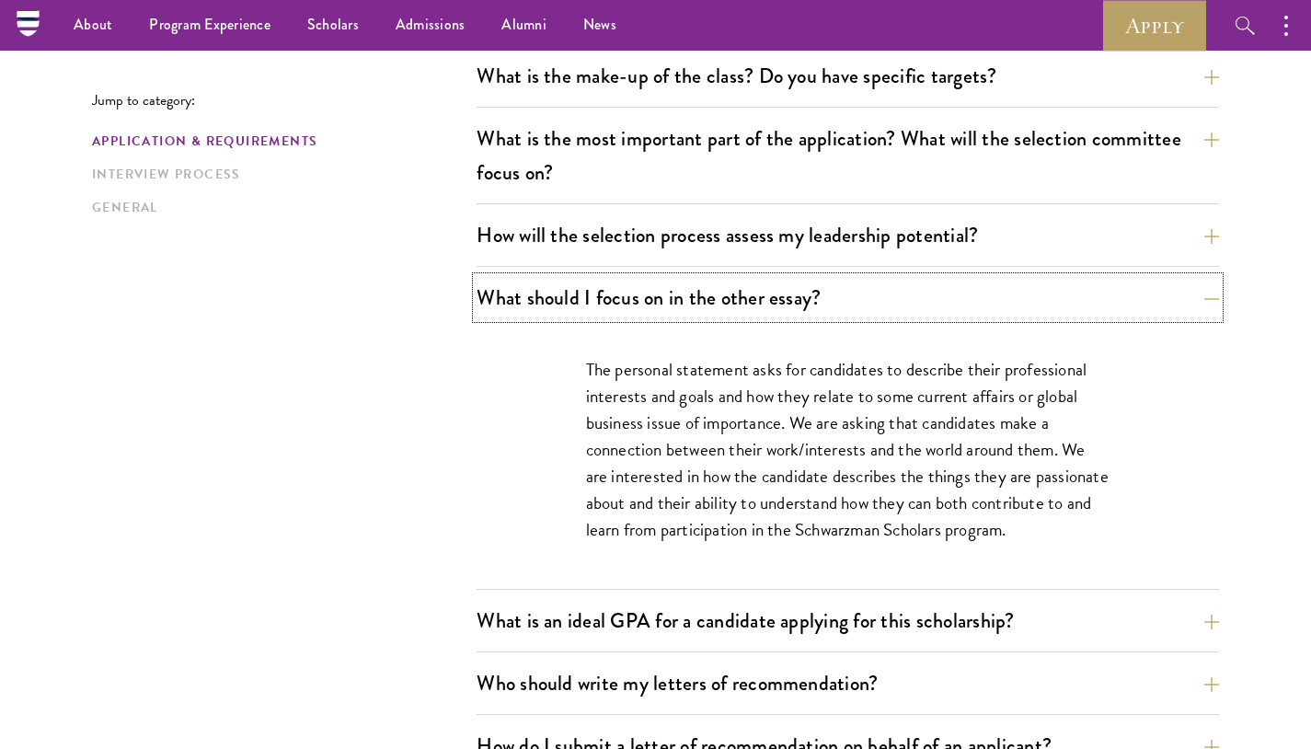
scroll to position [977, 0]
click at [526, 206] on div "What are the important Schwarzman Scholars application dates? Applicants who ho…" at bounding box center [848, 496] width 742 height 1711
click at [524, 215] on button "How will the selection process assess my leadership potential?" at bounding box center [848, 235] width 742 height 41
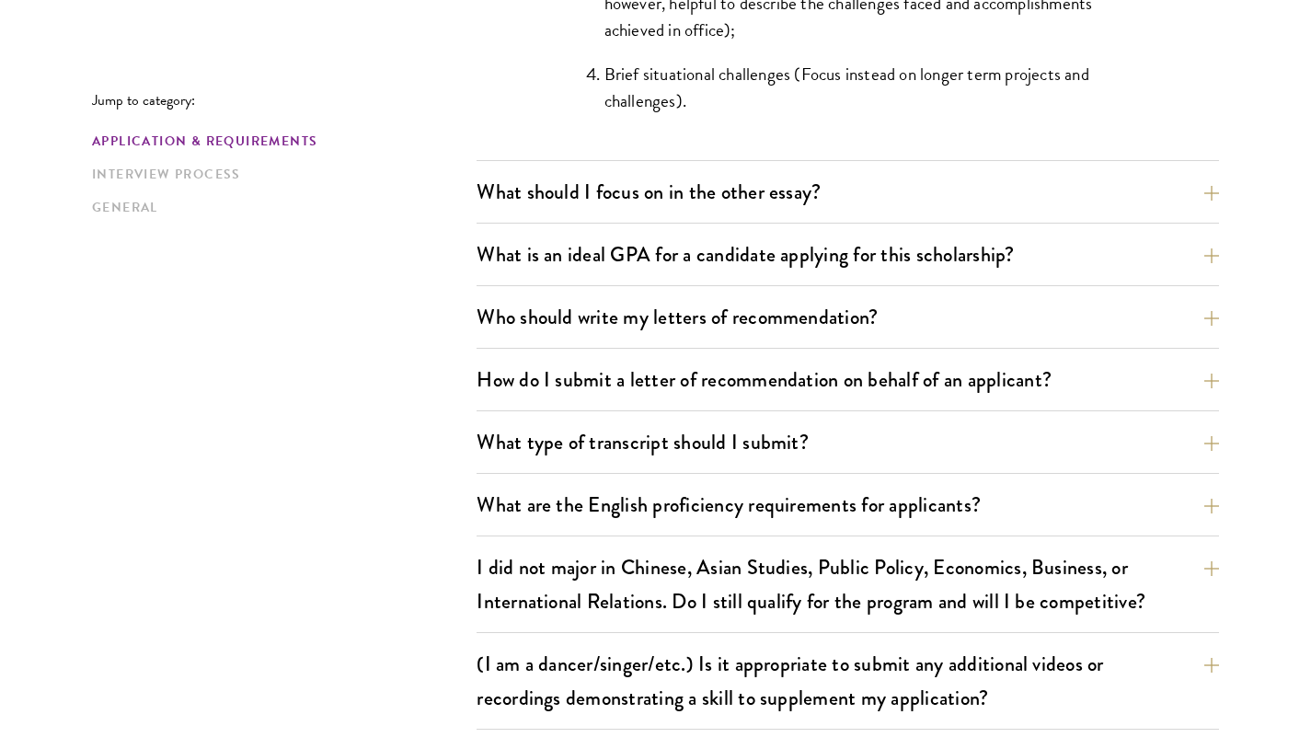
scroll to position [2054, 0]
click at [987, 334] on button "Who should write my letters of recommendation?" at bounding box center [848, 315] width 742 height 41
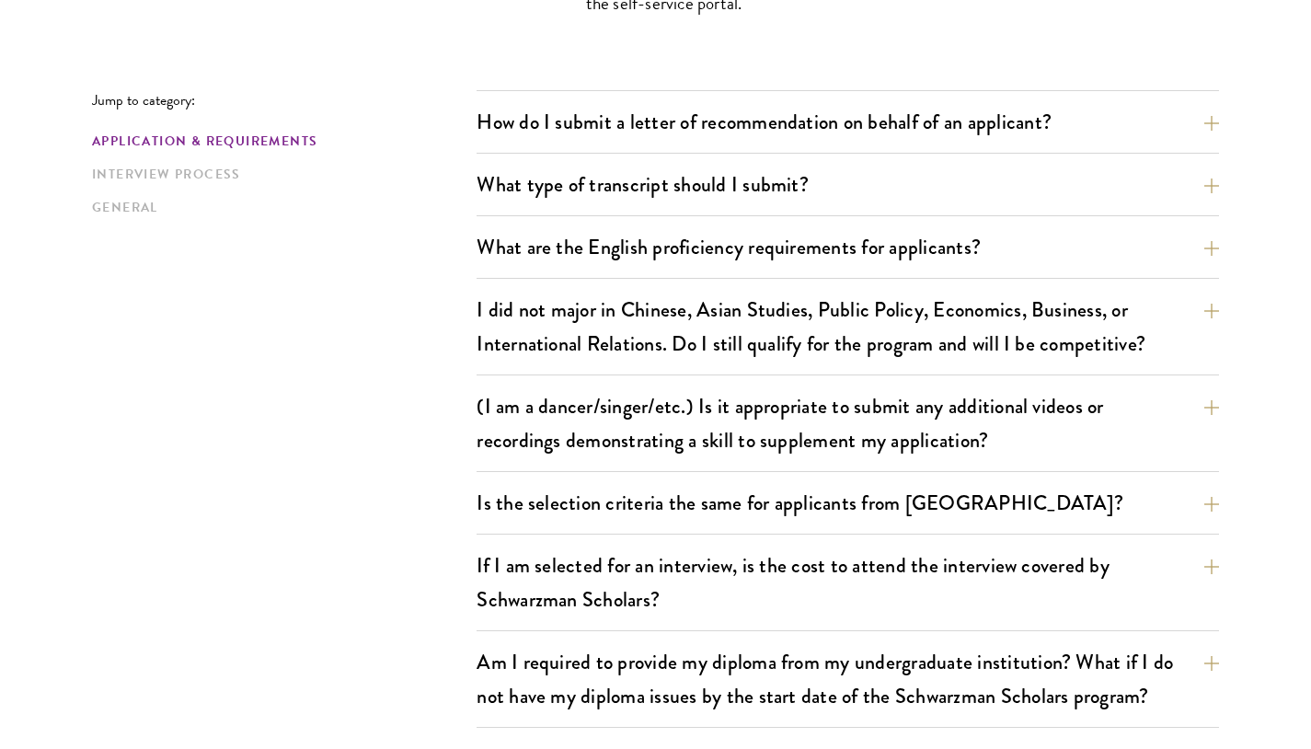
scroll to position [2169, 0]
click at [501, 345] on button "I did not major in Chinese, Asian Studies, Public Policy, Economics, Business, …" at bounding box center [848, 325] width 742 height 75
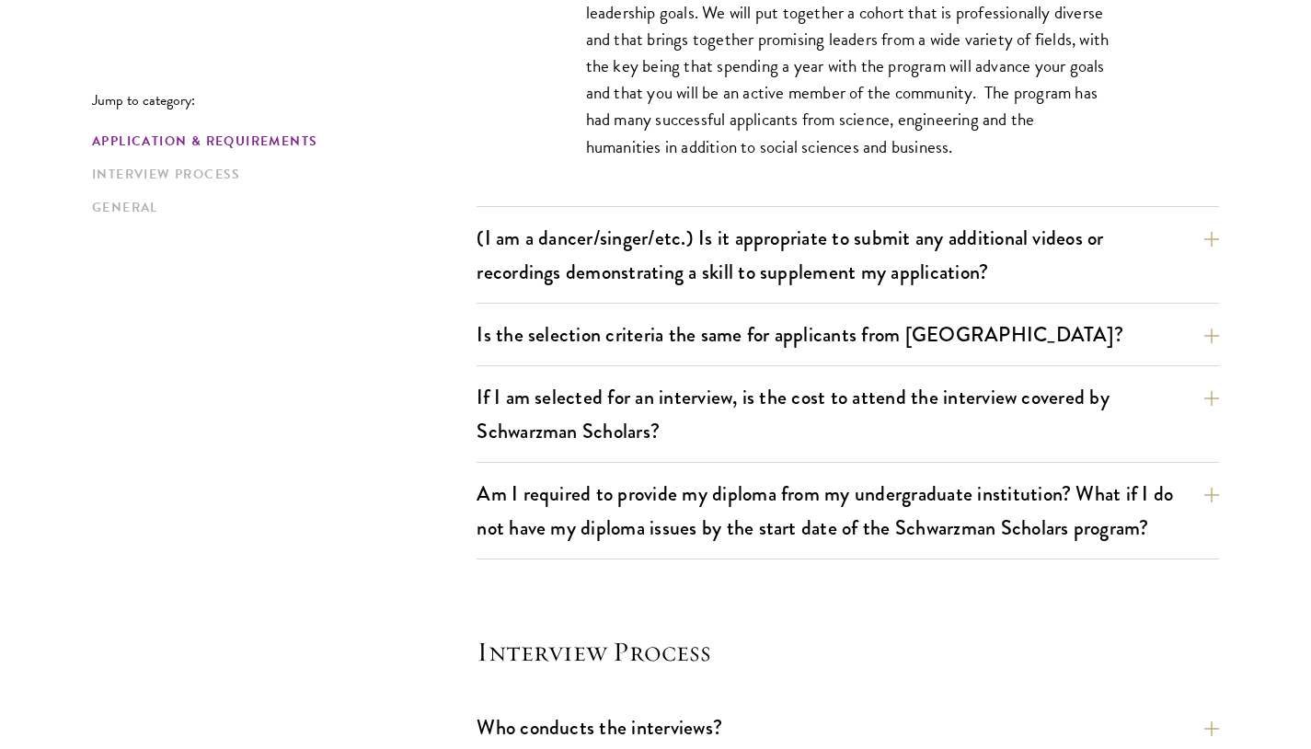
scroll to position [1825, 0]
click at [525, 228] on button "(I am a dancer/singer/etc.) Is it appropriate to submit any additional videos o…" at bounding box center [848, 253] width 742 height 75
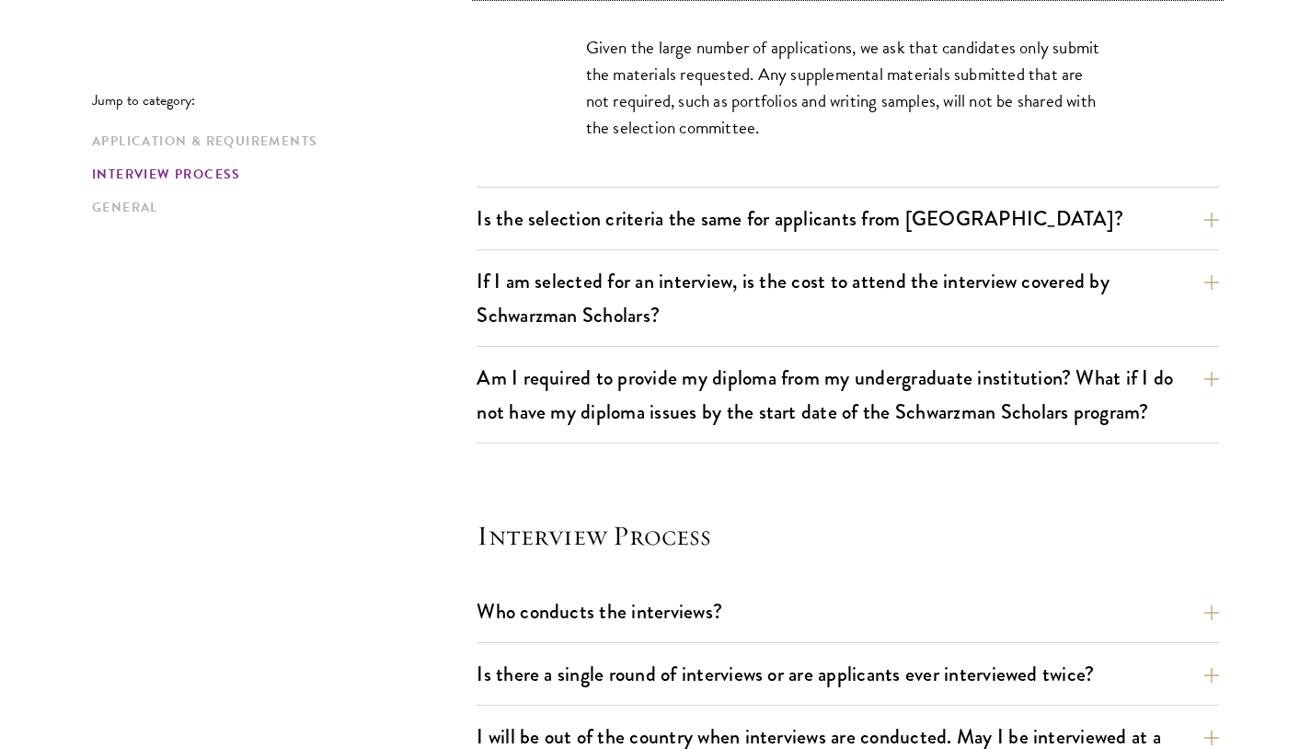
scroll to position [1807, 0]
click at [507, 281] on button "If I am selected for an interview, is the cost to attend the interview covered …" at bounding box center [848, 296] width 742 height 75
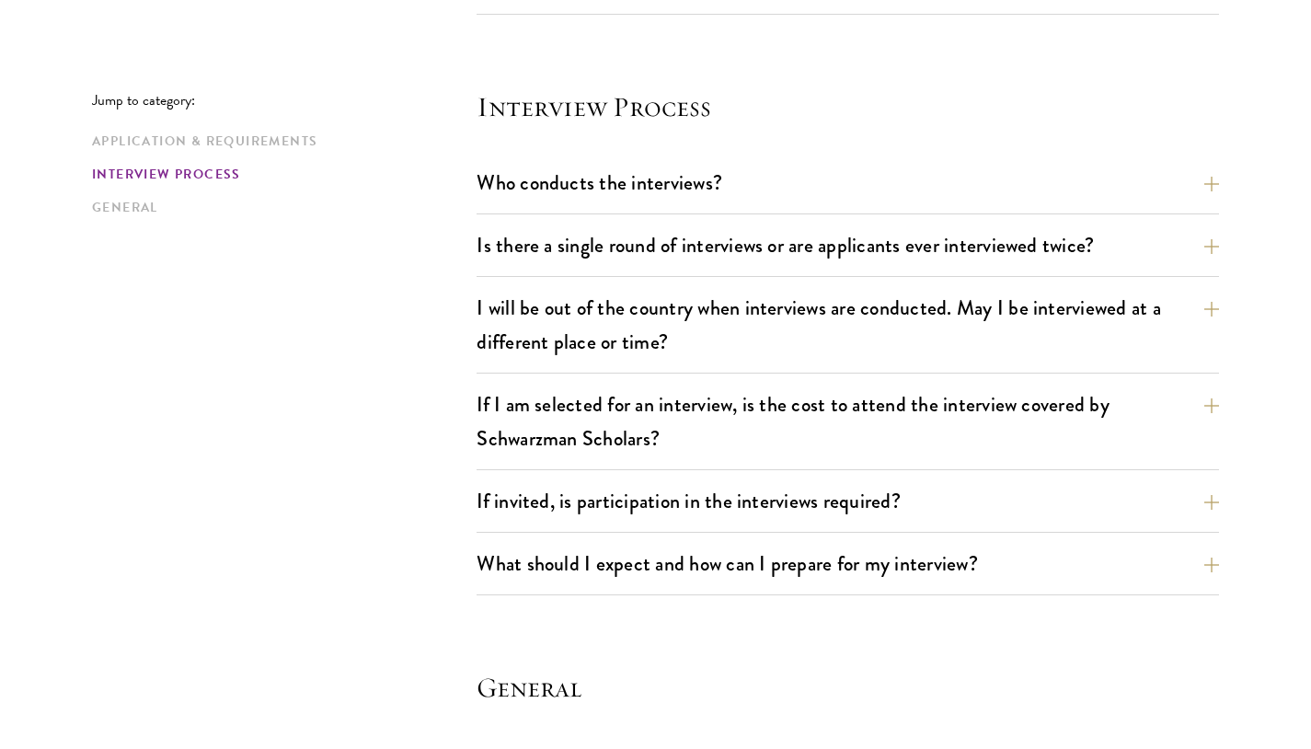
scroll to position [2188, 0]
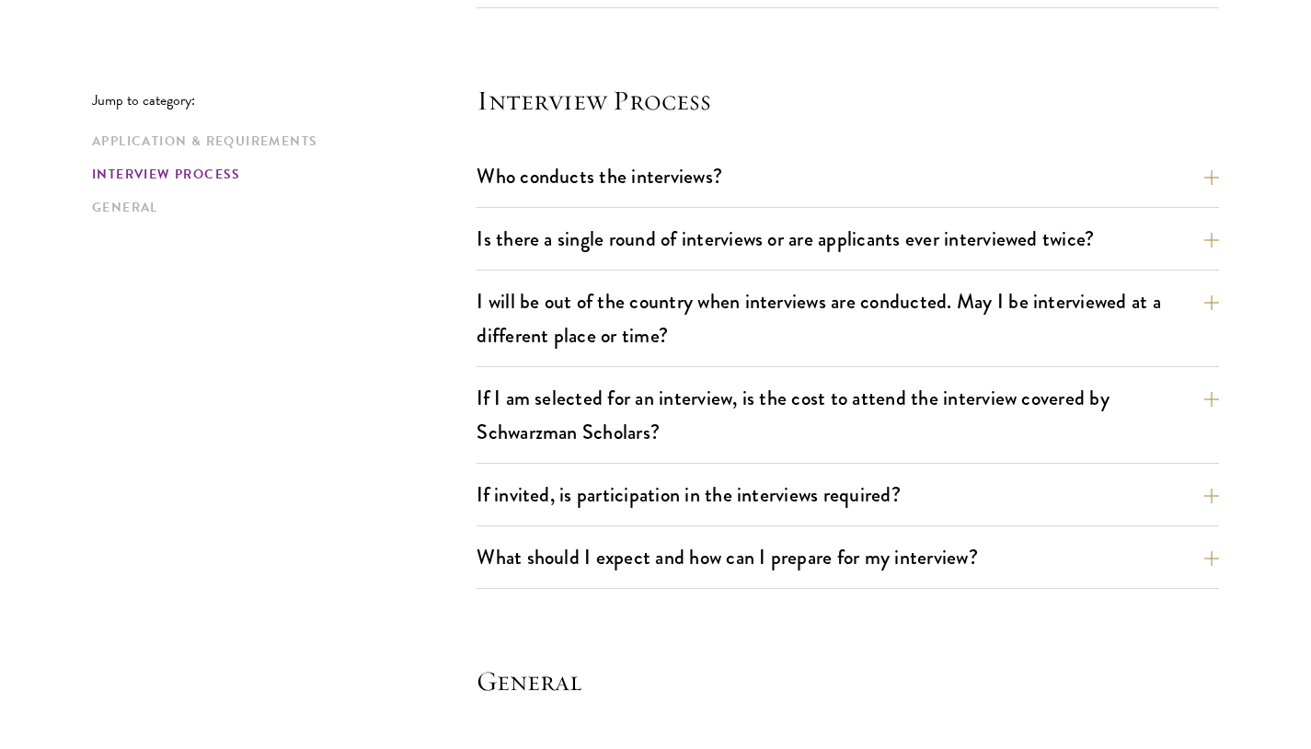
click at [529, 199] on div "Who conducts the interviews? Interview panelists are distinguished senior figur…" at bounding box center [848, 181] width 742 height 52
click at [555, 167] on button "Who conducts the interviews?" at bounding box center [848, 175] width 742 height 41
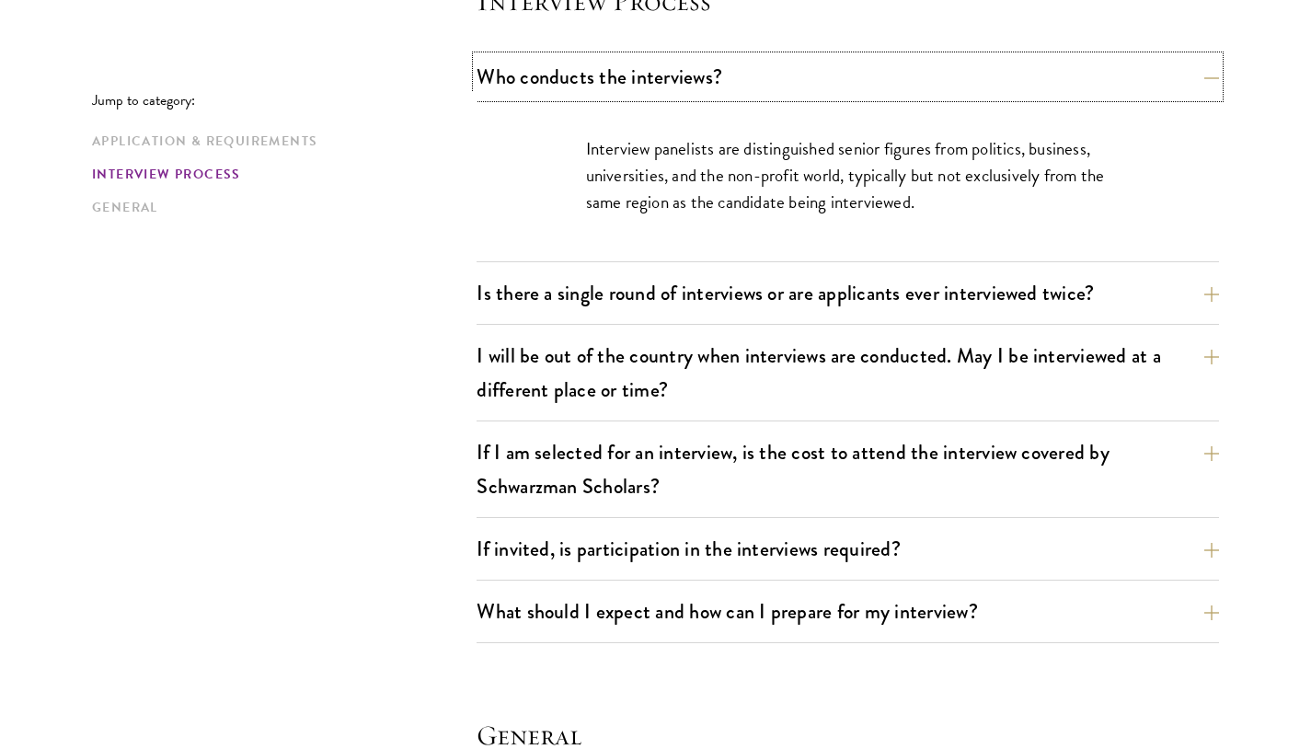
scroll to position [2161, 0]
click at [568, 281] on button "Is there a single round of interviews or are applicants ever interviewed twice?" at bounding box center [848, 291] width 742 height 41
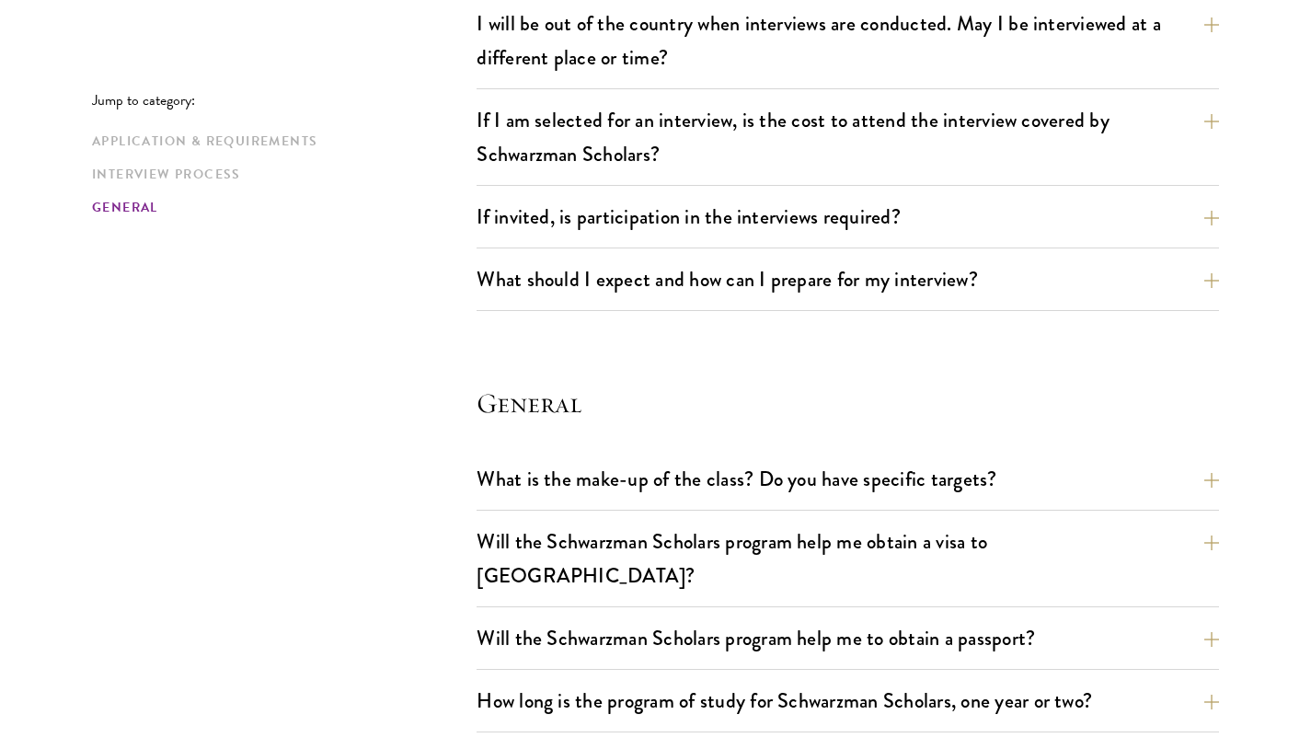
scroll to position [2494, 0]
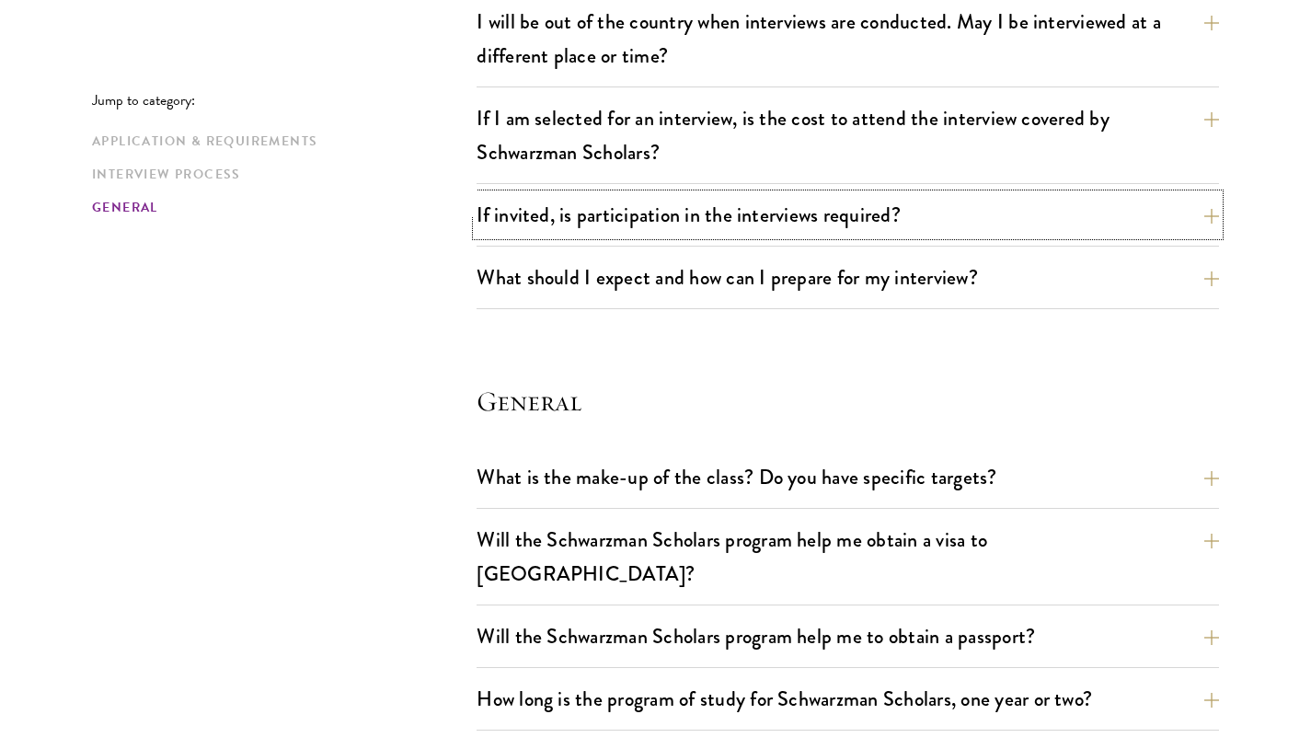
click at [521, 231] on button "If invited, is participation in the interviews required?" at bounding box center [848, 214] width 742 height 41
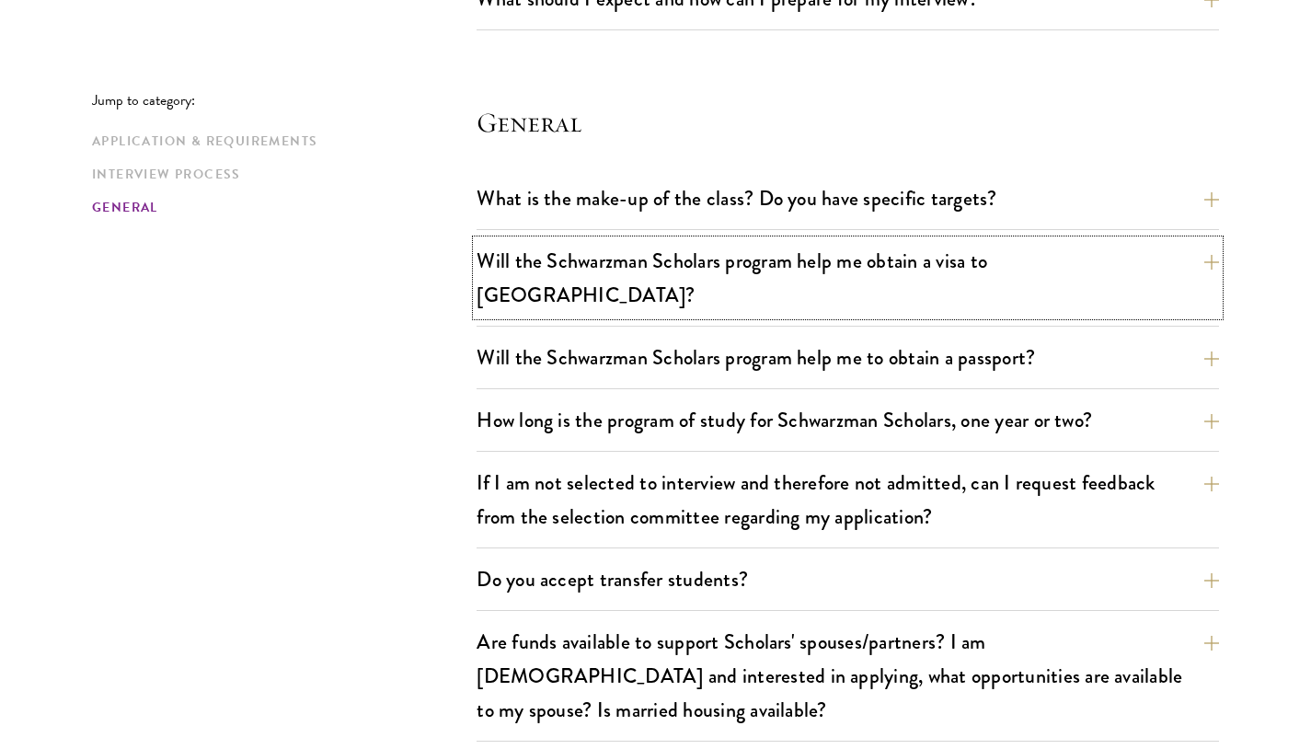
click at [513, 268] on button "Will the Schwarzman Scholars program help me obtain a visa to China?" at bounding box center [848, 277] width 742 height 75
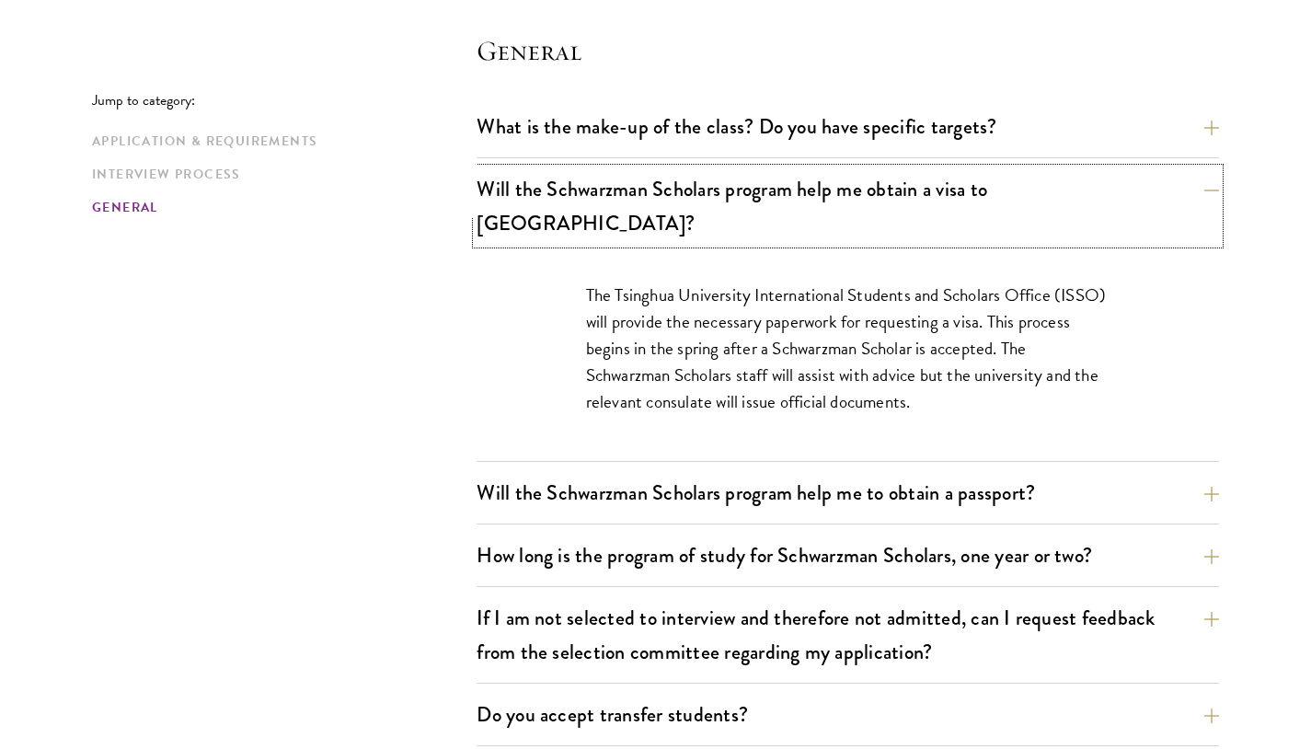
scroll to position [2693, 0]
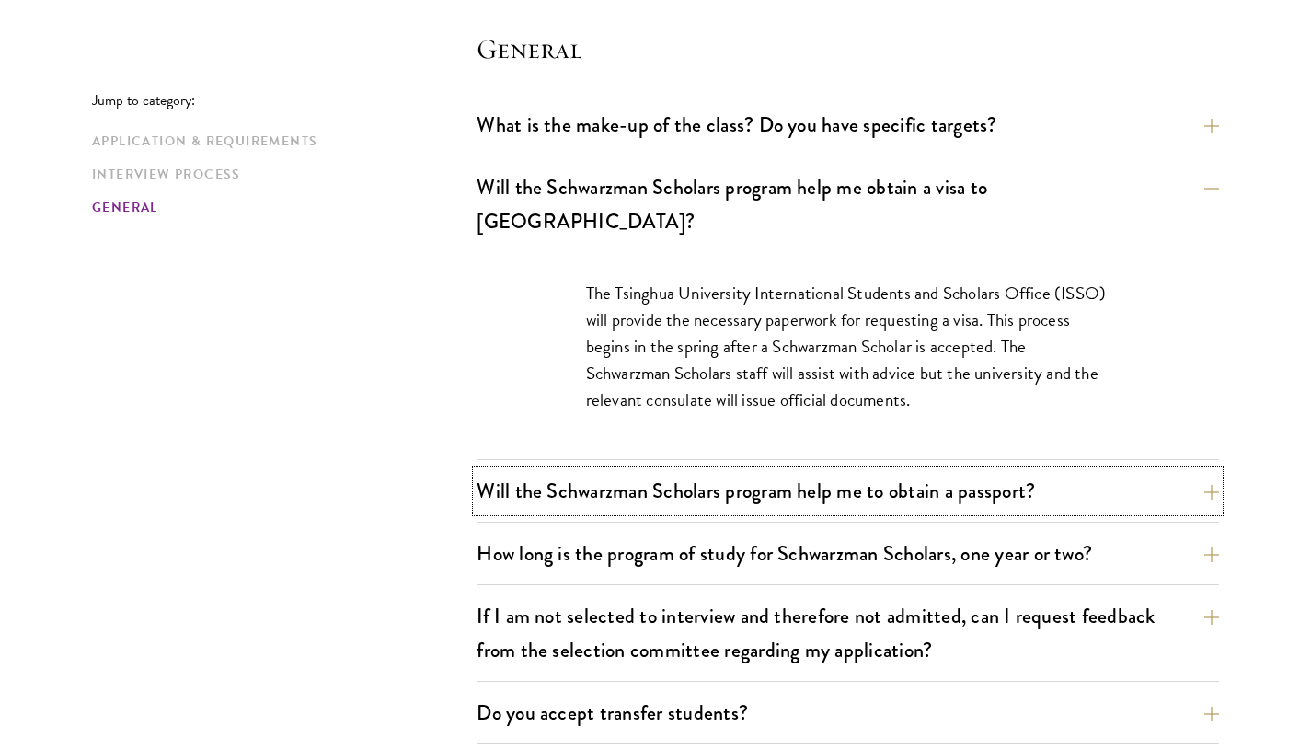
click at [539, 470] on button "Will the Schwarzman Scholars program help me to obtain a passport?" at bounding box center [848, 490] width 742 height 41
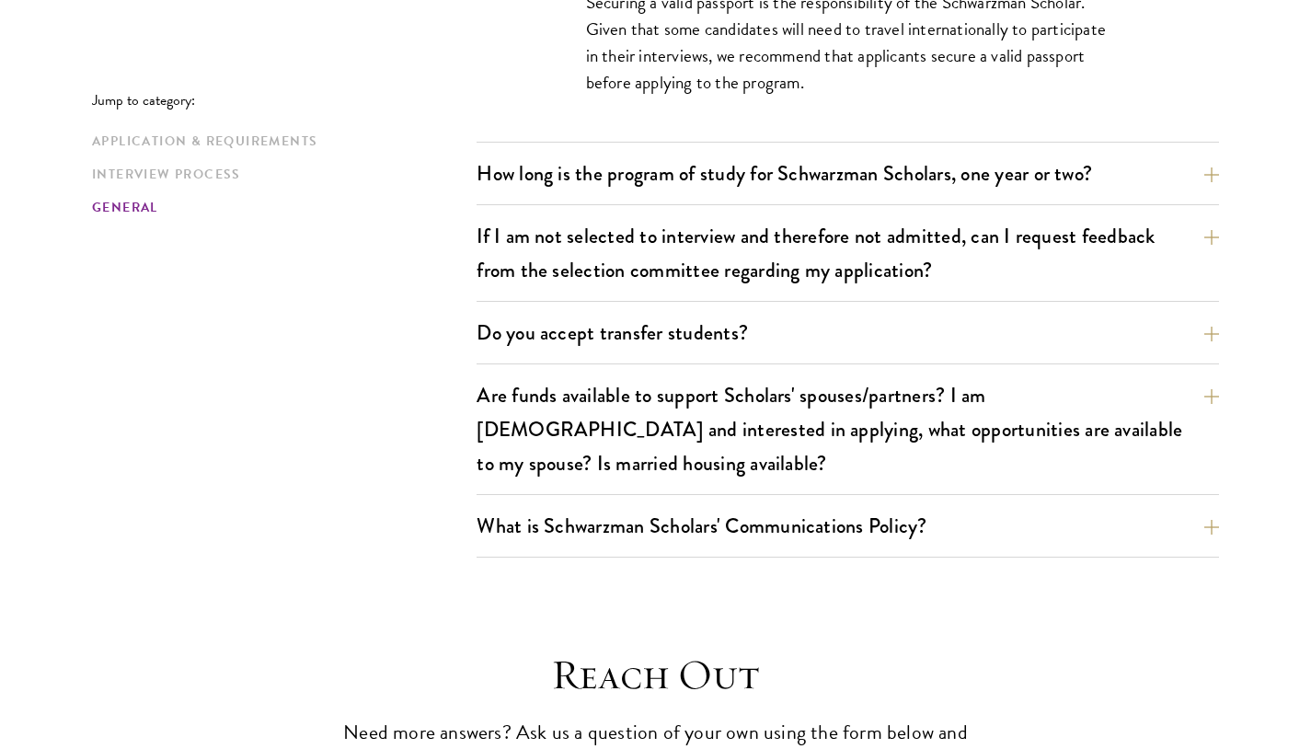
scroll to position [3047, 0]
click at [514, 239] on button "If I am not selected to interview and therefore not admitted, can I request fee…" at bounding box center [848, 251] width 742 height 75
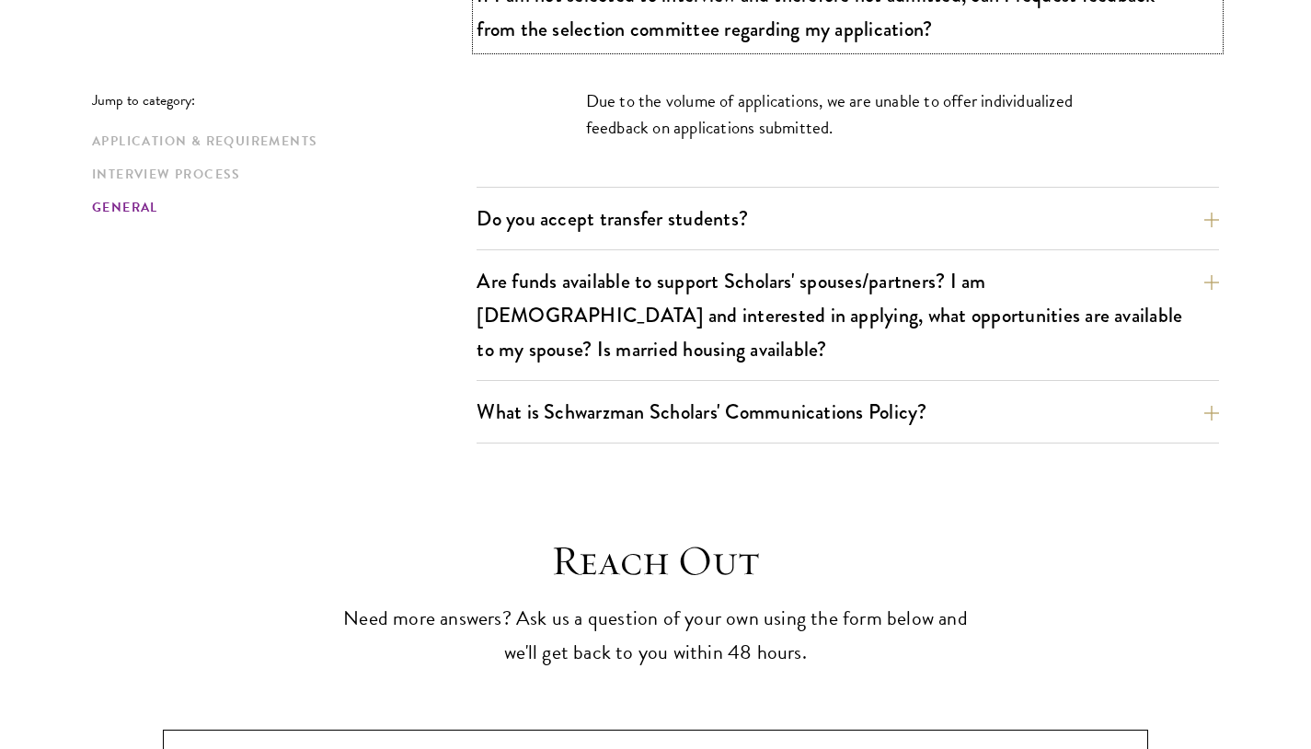
scroll to position [3109, 0]
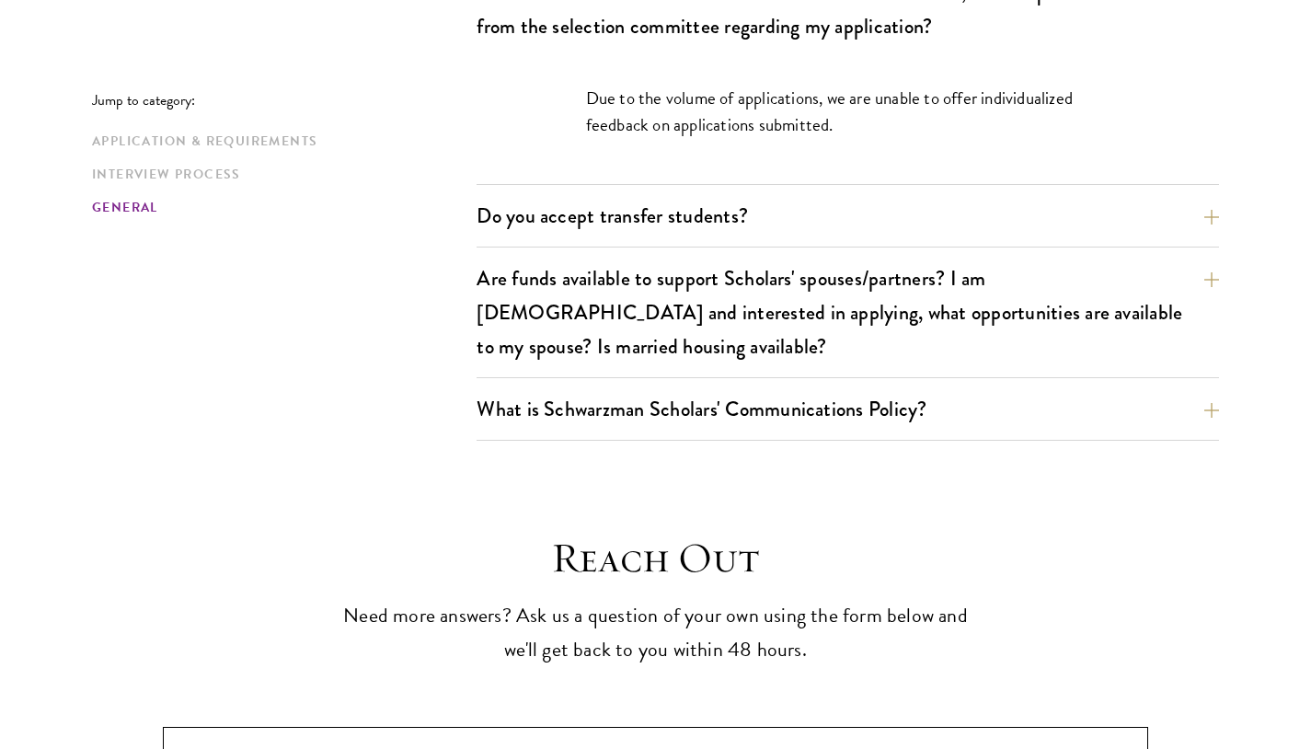
click at [476, 169] on div "Application & Requirements Interview Process General" at bounding box center [284, 175] width 385 height 86
click at [497, 195] on button "Do you accept transfer students?" at bounding box center [848, 215] width 742 height 41
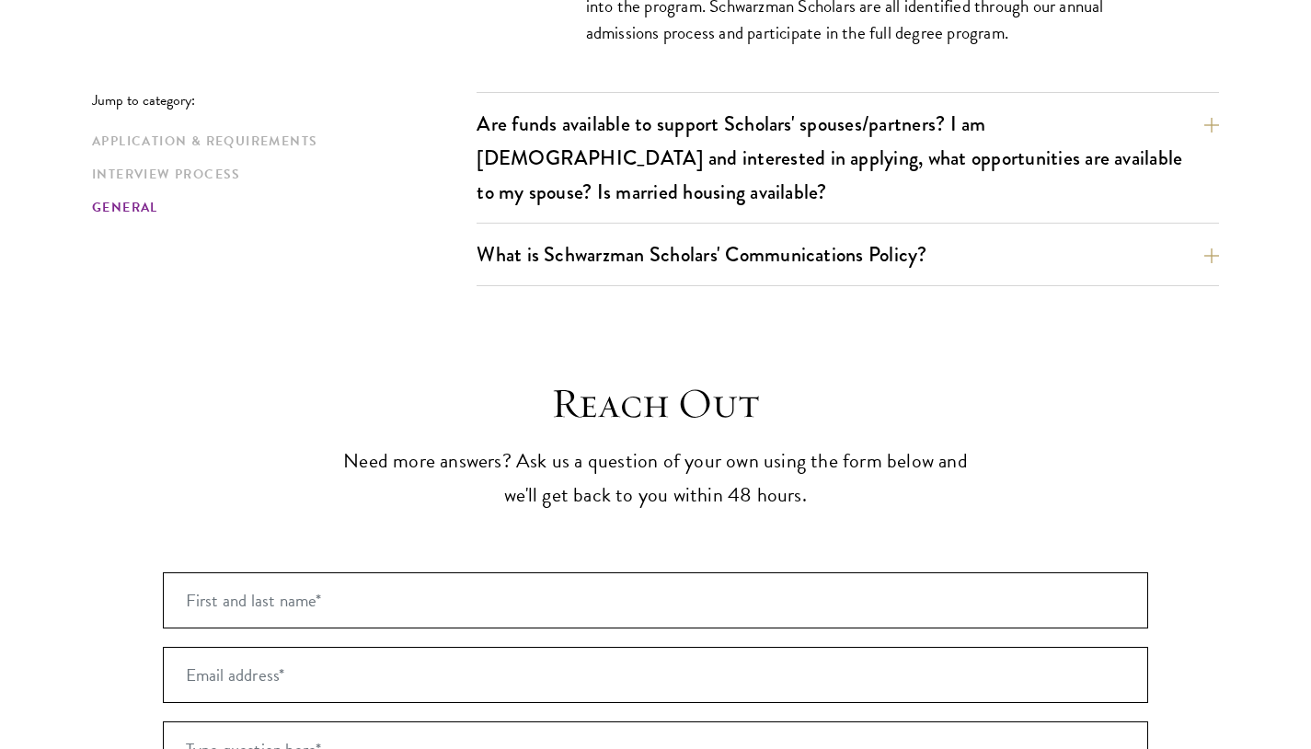
scroll to position [3291, 0]
click at [542, 121] on button "Are funds available to support Scholars' spouses/partners? I am married and int…" at bounding box center [848, 156] width 742 height 109
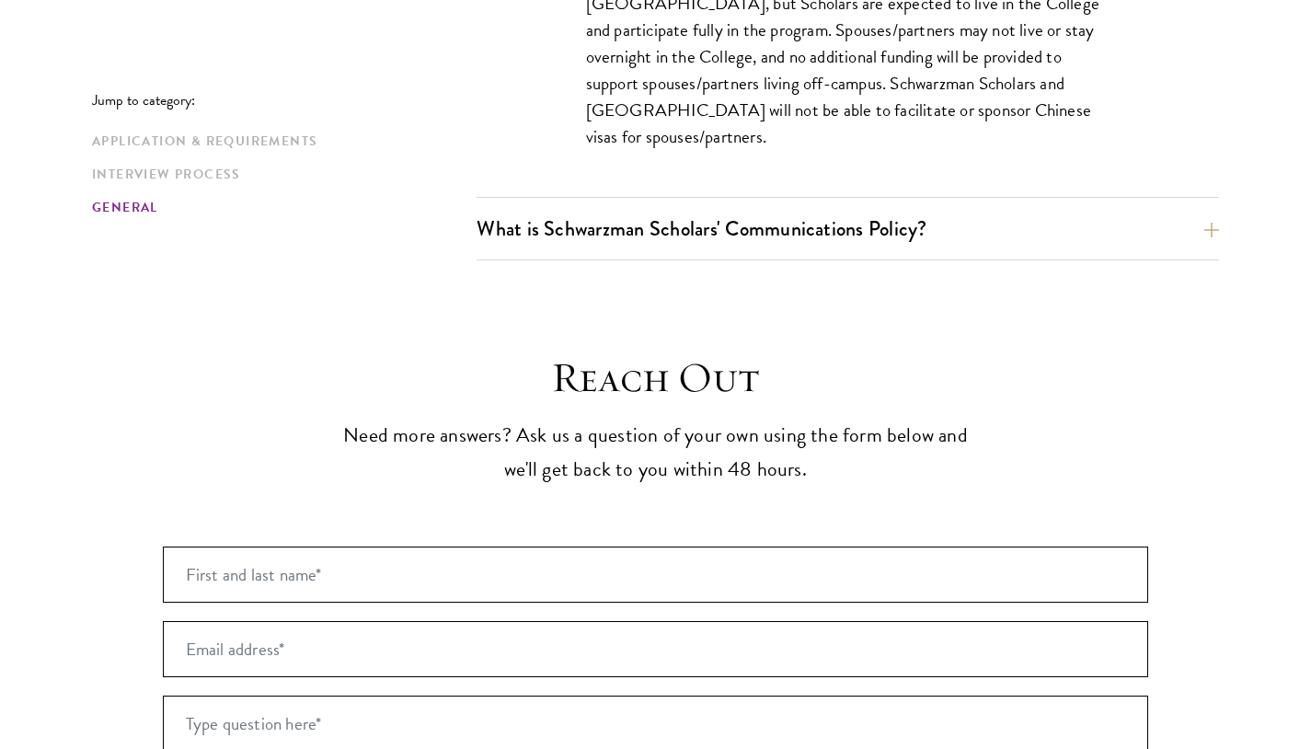
scroll to position [3452, 0]
click at [556, 206] on div "What is Schwarzman Scholars' Communications Policy? Social Media and Public Com…" at bounding box center [848, 232] width 742 height 52
click at [575, 206] on button "What is Schwarzman Scholars' Communications Policy?" at bounding box center [848, 226] width 742 height 41
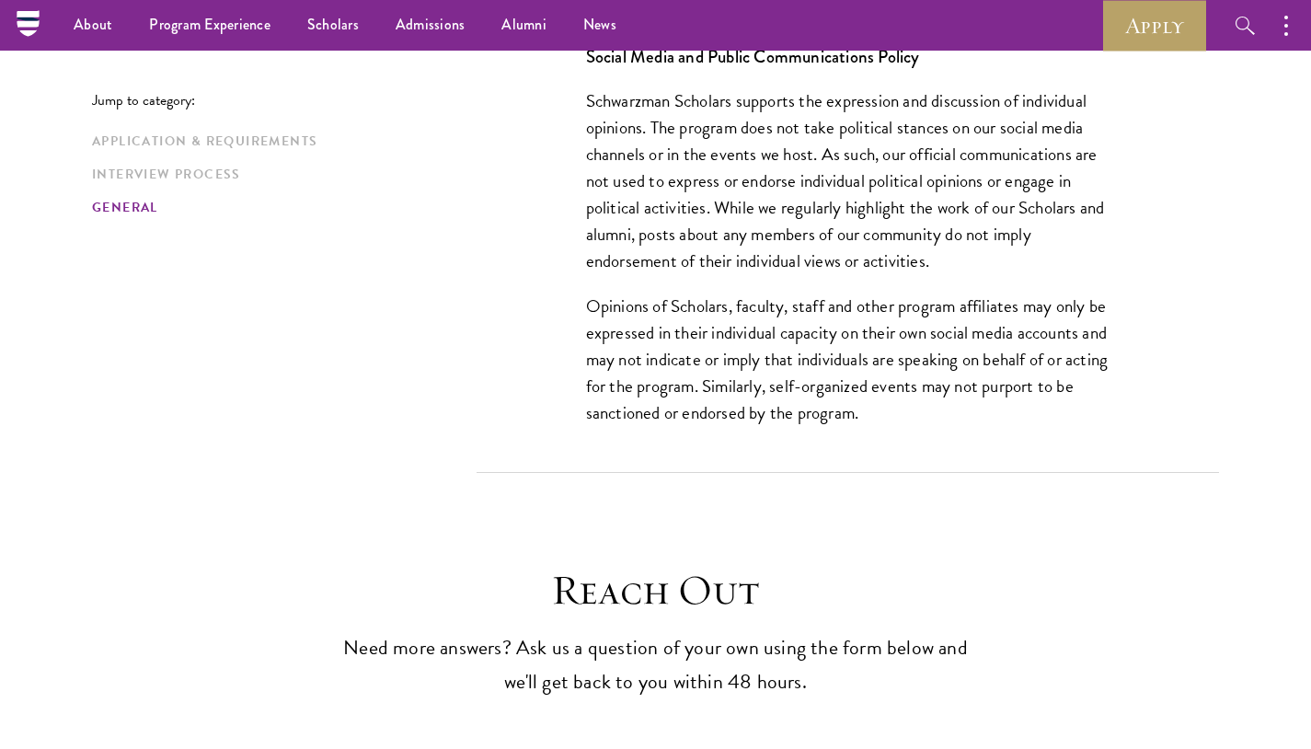
scroll to position [3343, 0]
